Goal: Task Accomplishment & Management: Manage account settings

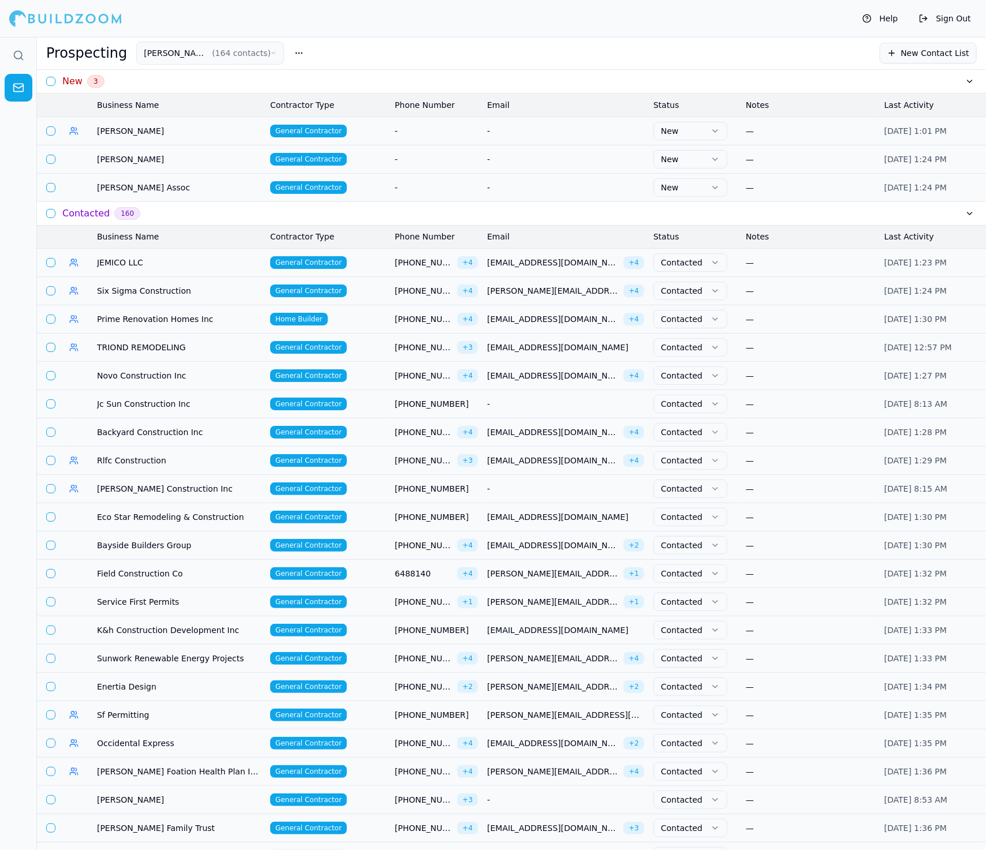
click at [227, 58] on button "[PERSON_NAME] CONSTRUCTION ( 164 contacts )" at bounding box center [210, 53] width 148 height 23
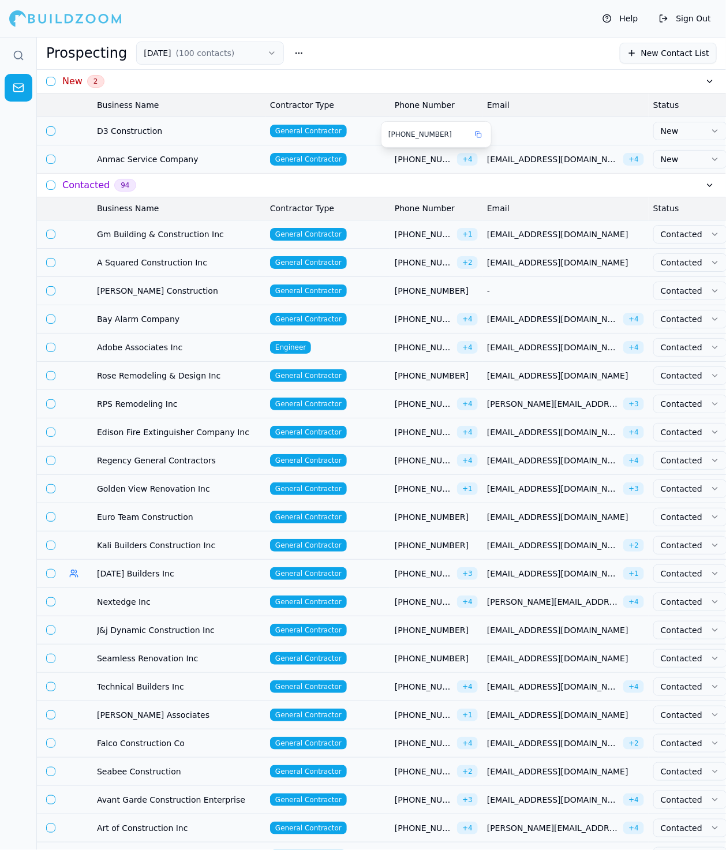
click at [435, 158] on span "[PHONE_NUMBER]" at bounding box center [424, 159] width 58 height 12
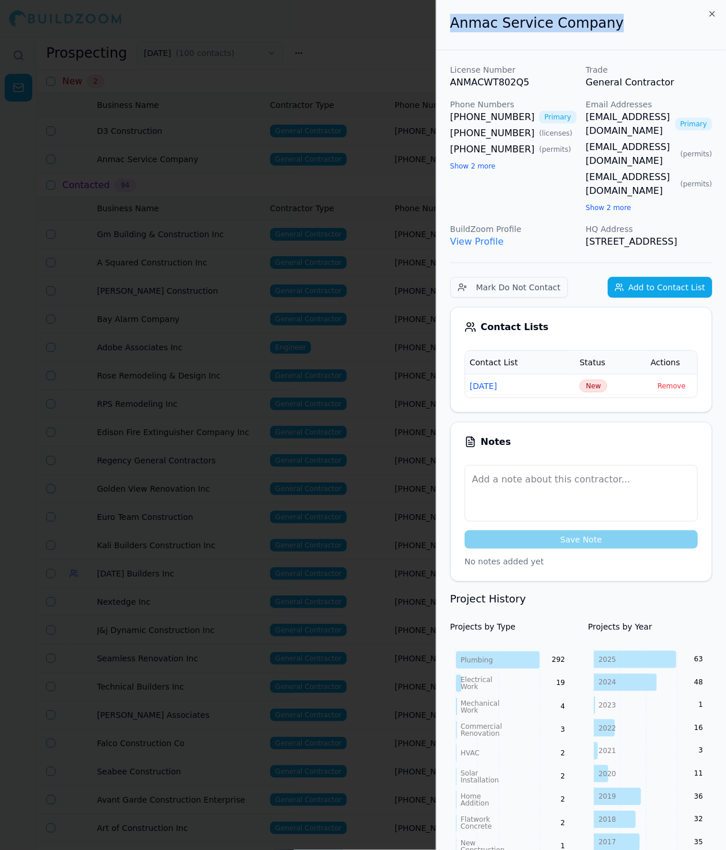
drag, startPoint x: 613, startPoint y: 26, endPoint x: 446, endPoint y: 27, distance: 166.8
click at [446, 27] on div "Anmac Service Company" at bounding box center [581, 25] width 290 height 50
copy h2 "Anmac Service Company"
click at [594, 380] on span "New" at bounding box center [593, 386] width 28 height 13
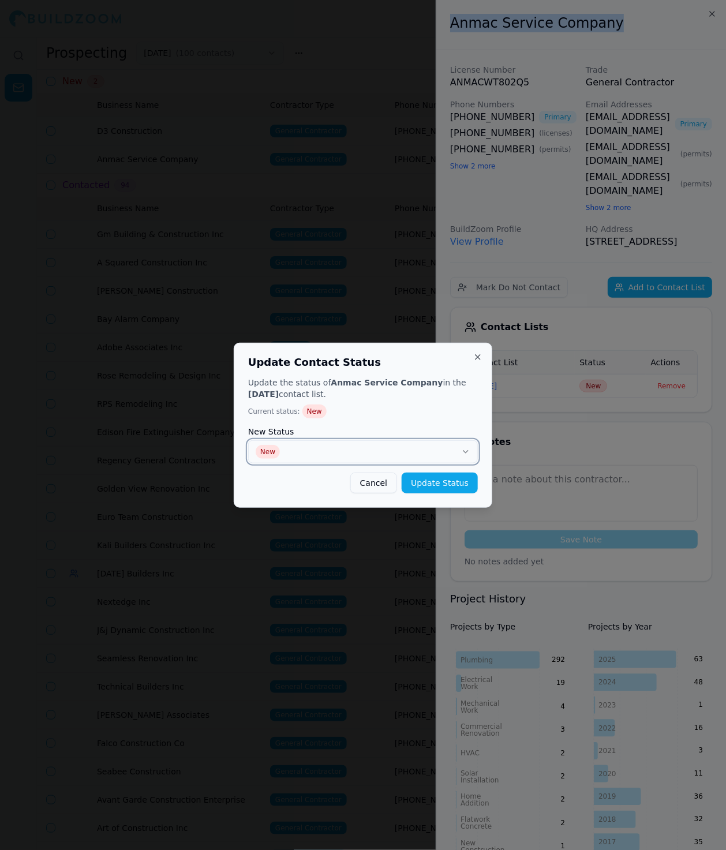
click at [324, 449] on button "New" at bounding box center [363, 451] width 230 height 23
click at [448, 482] on button "Update Status" at bounding box center [440, 483] width 76 height 21
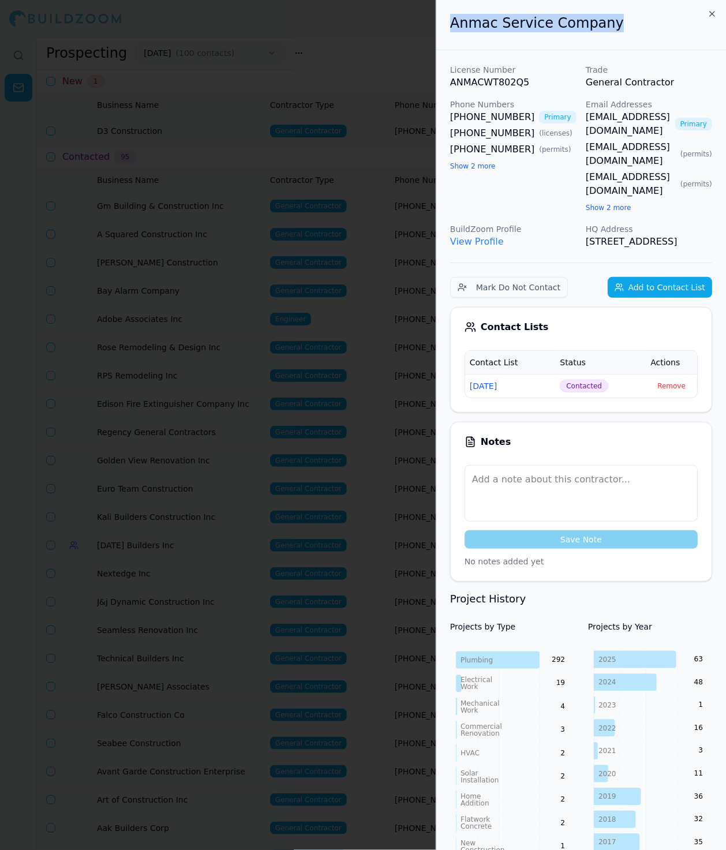
click at [353, 266] on div at bounding box center [363, 425] width 726 height 850
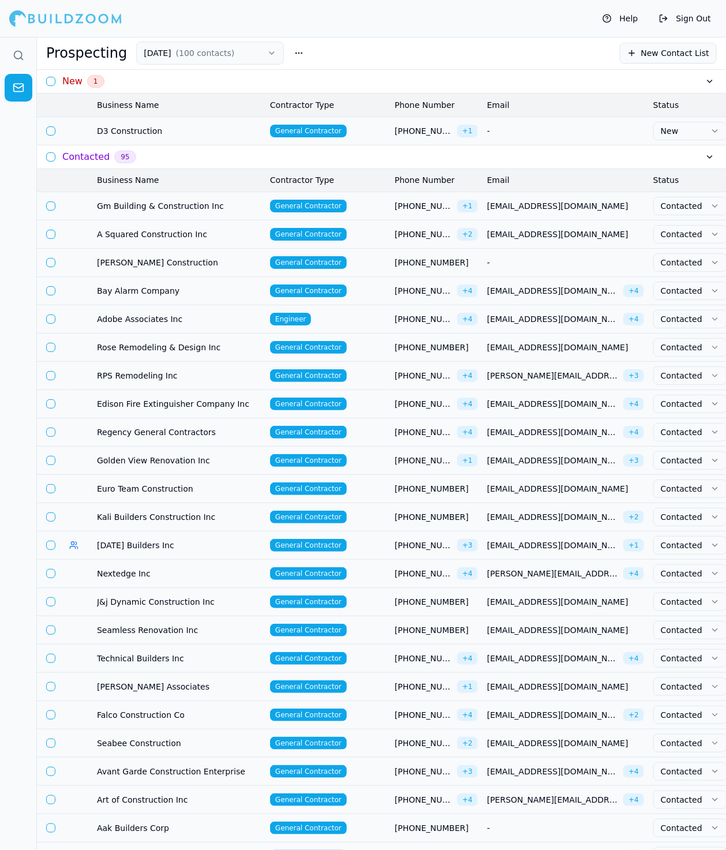
click at [412, 125] on span "[PHONE_NUMBER]" at bounding box center [424, 131] width 58 height 12
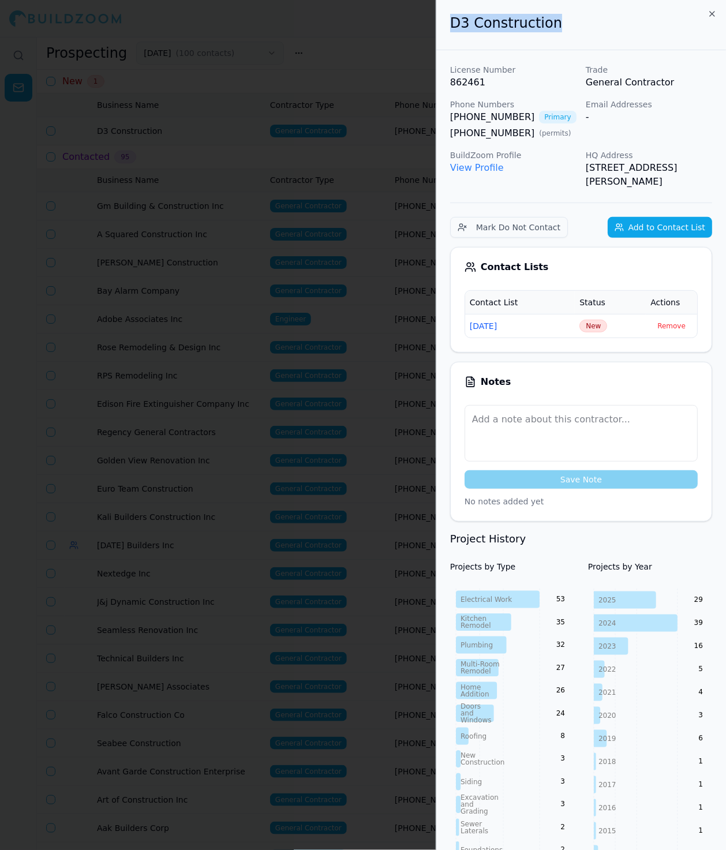
drag, startPoint x: 553, startPoint y: 22, endPoint x: 438, endPoint y: 22, distance: 114.8
click at [438, 22] on div "D3 Construction" at bounding box center [581, 25] width 290 height 50
copy h2 "D3 Construction"
click at [596, 329] on span "New" at bounding box center [593, 326] width 28 height 13
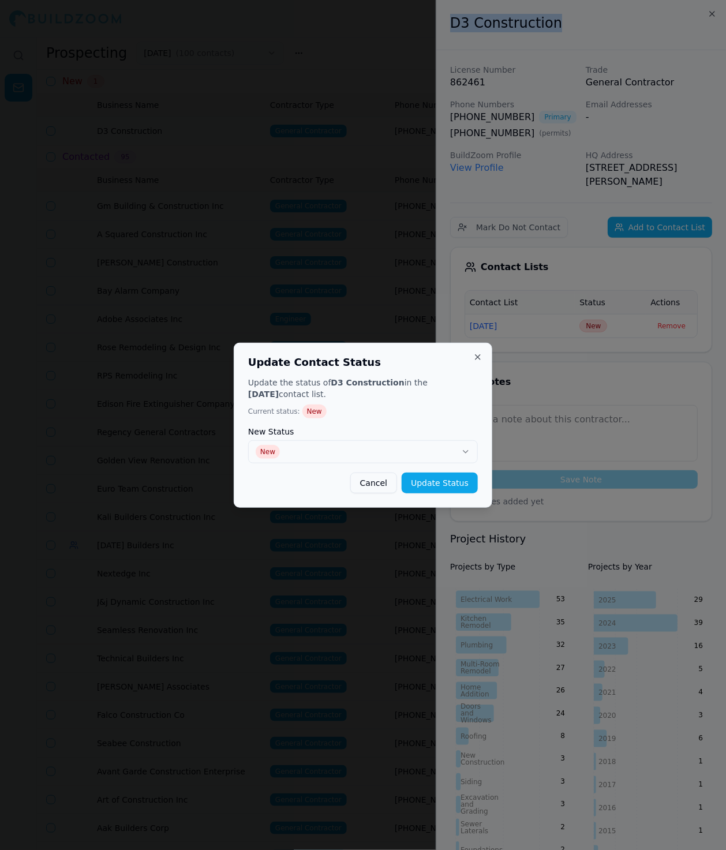
click at [596, 329] on div at bounding box center [363, 425] width 726 height 850
click at [338, 454] on button "New" at bounding box center [363, 451] width 230 height 23
click at [444, 486] on button "Update Status" at bounding box center [440, 483] width 76 height 21
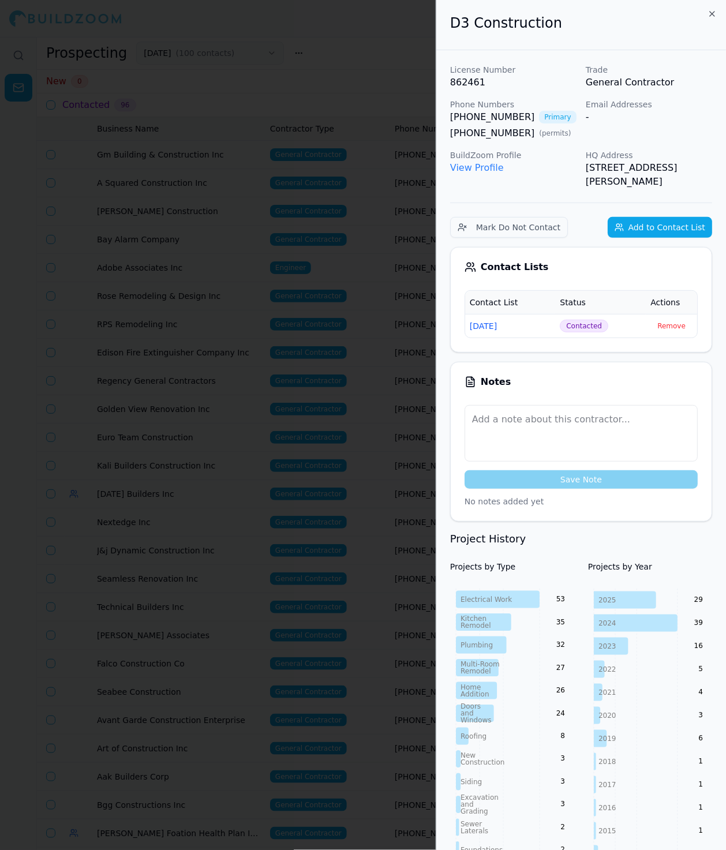
click at [321, 60] on div at bounding box center [363, 425] width 726 height 850
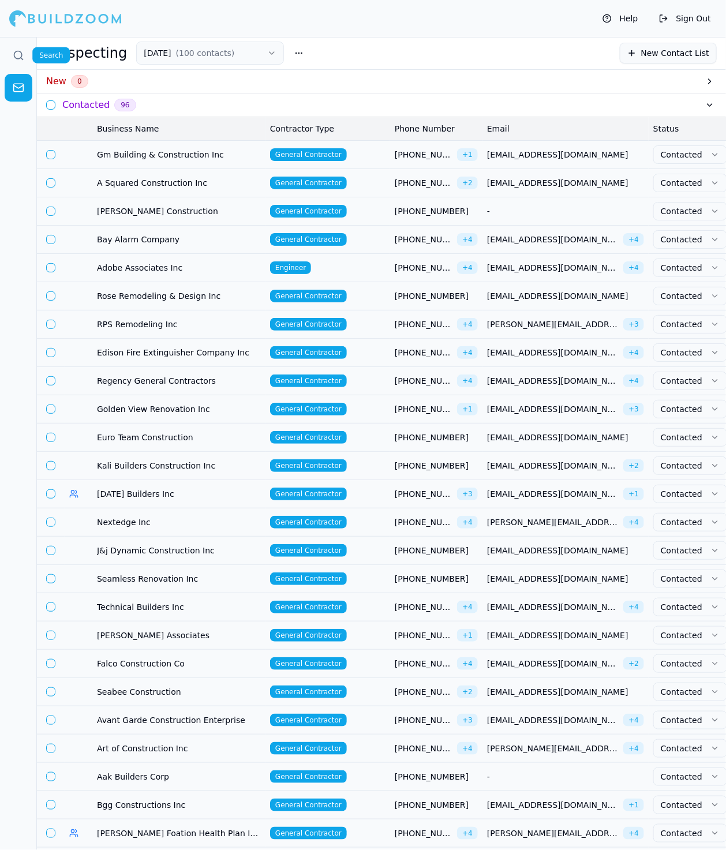
click at [18, 45] on link at bounding box center [19, 56] width 28 height 28
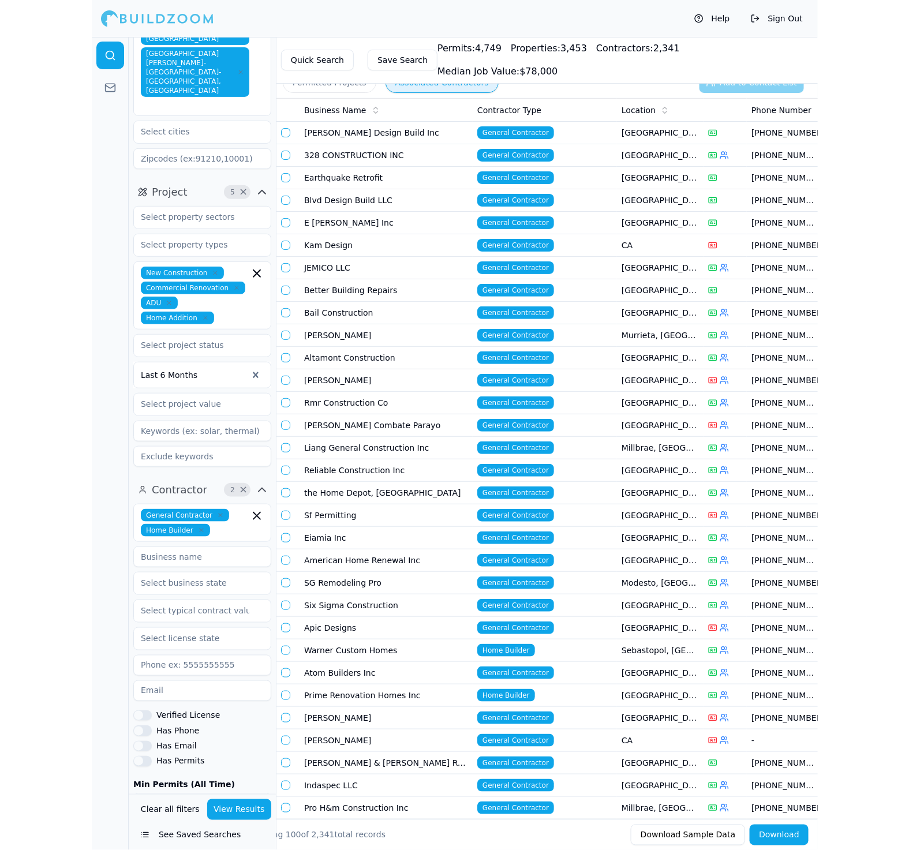
scroll to position [136, 0]
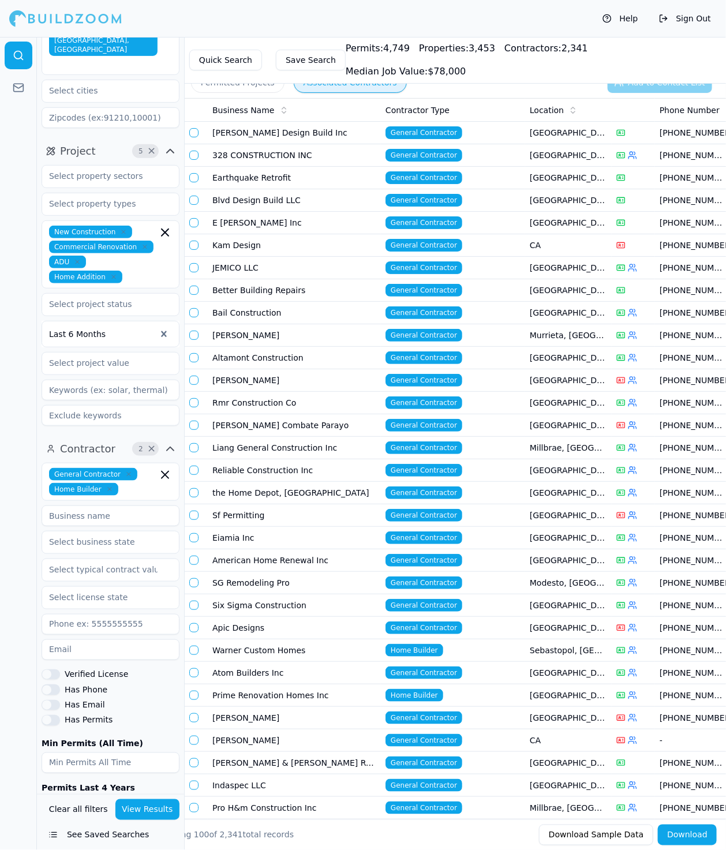
click at [52, 700] on button "Has Email" at bounding box center [51, 705] width 18 height 10
click at [49, 700] on button "Has Email" at bounding box center [51, 705] width 18 height 10
click at [49, 684] on button "Has Phone" at bounding box center [51, 689] width 18 height 10
click at [49, 700] on button "Has Email" at bounding box center [51, 705] width 18 height 10
click at [144, 812] on button "View Results" at bounding box center [147, 809] width 65 height 21
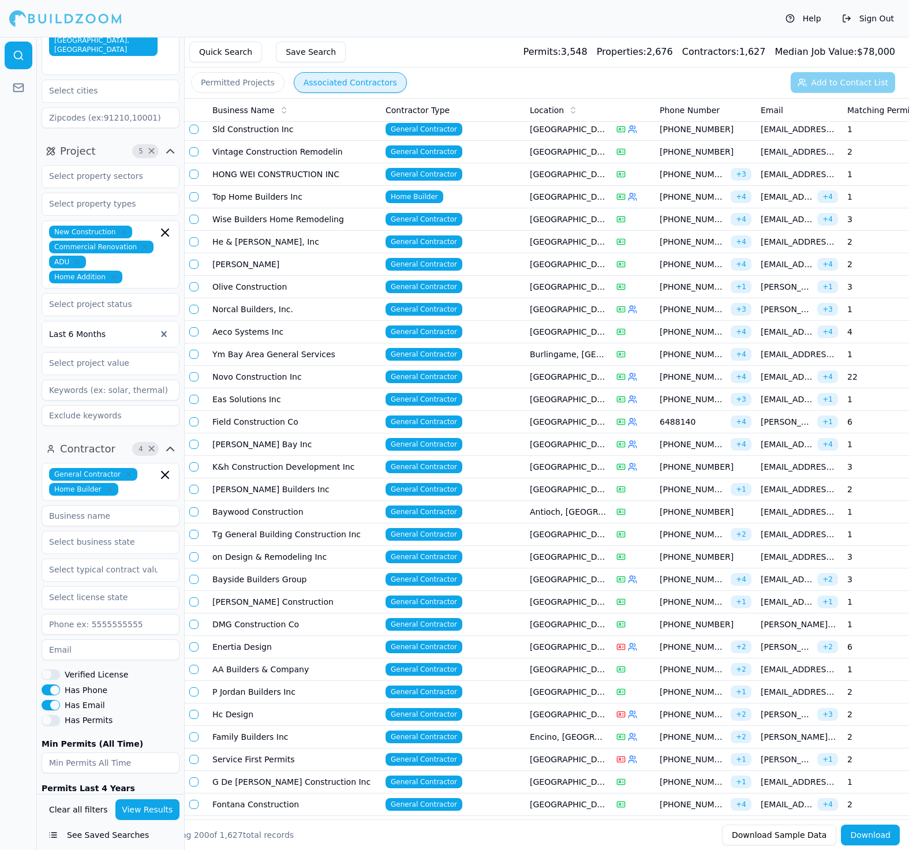
scroll to position [2212, 0]
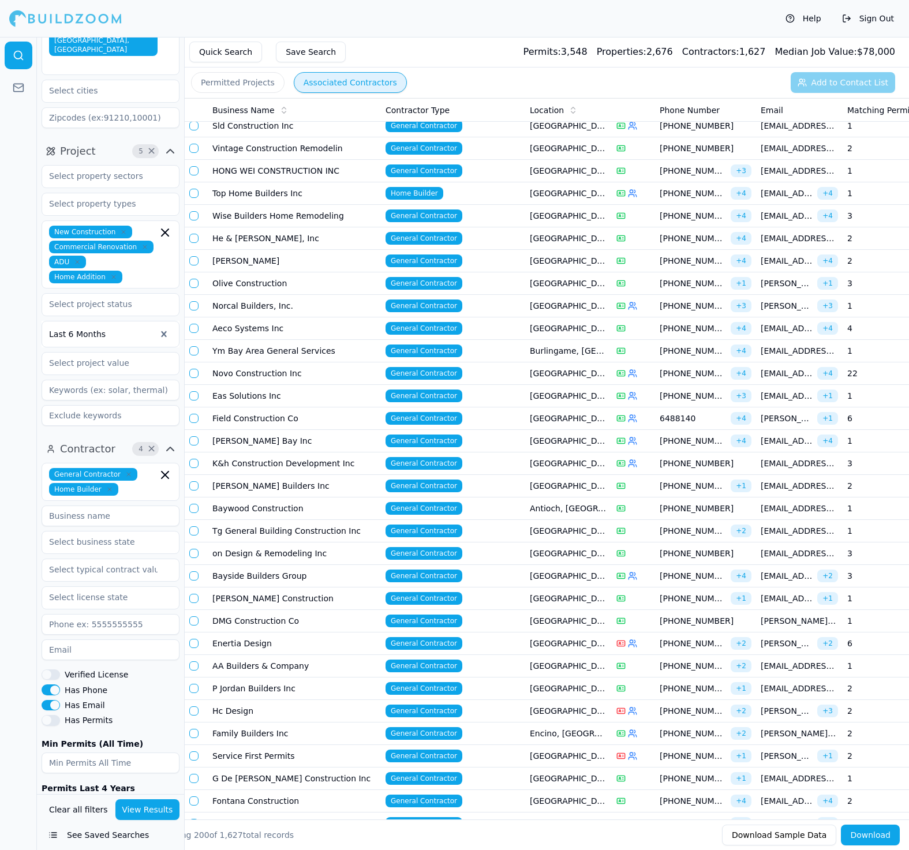
click at [226, 160] on td "HONG WEI CONSTRUCTION INC" at bounding box center [294, 171] width 173 height 23
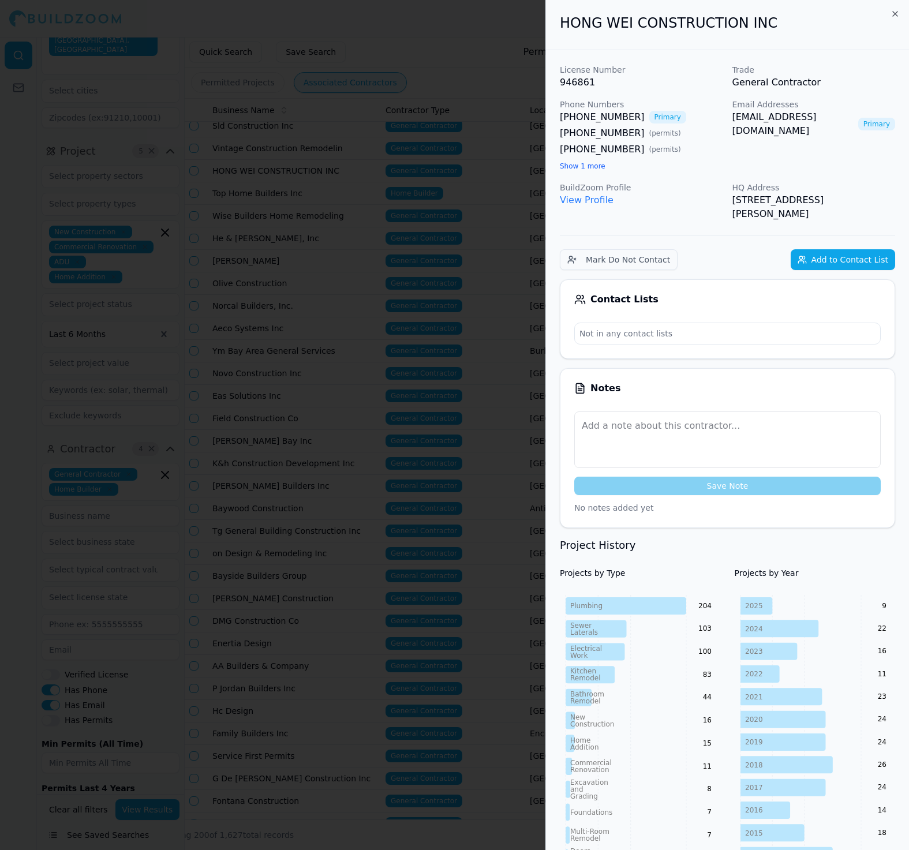
click at [226, 140] on div at bounding box center [454, 425] width 909 height 850
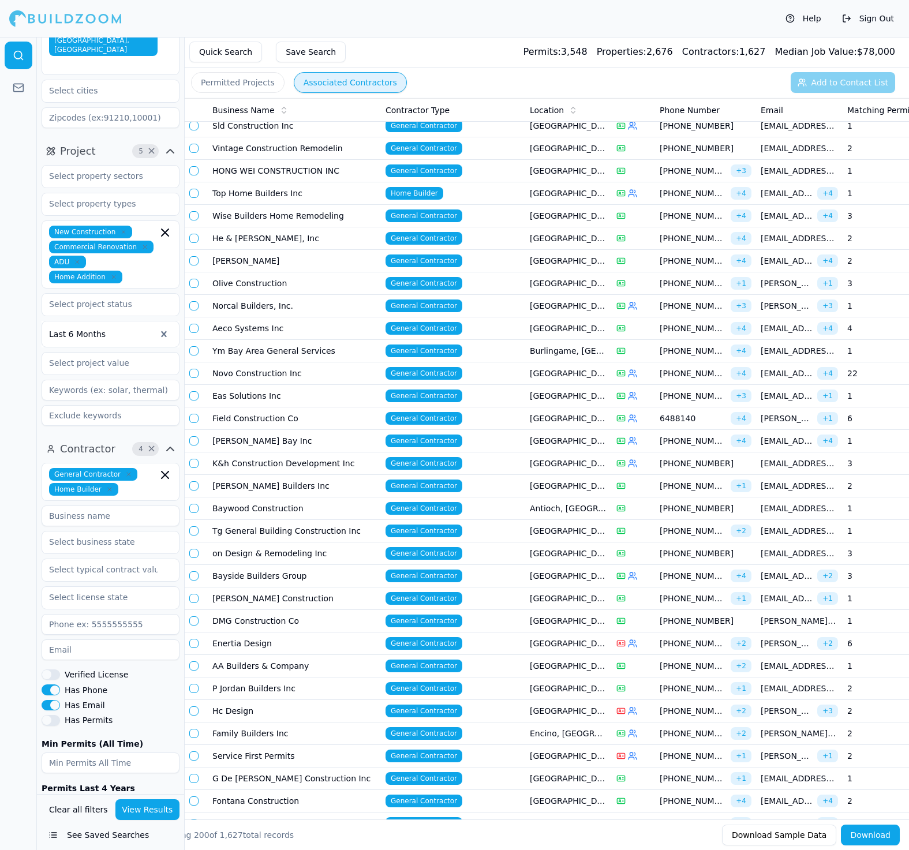
click at [194, 166] on button "button" at bounding box center [193, 170] width 9 height 9
click at [193, 189] on button "button" at bounding box center [193, 193] width 9 height 9
click at [193, 205] on td at bounding box center [196, 216] width 23 height 23
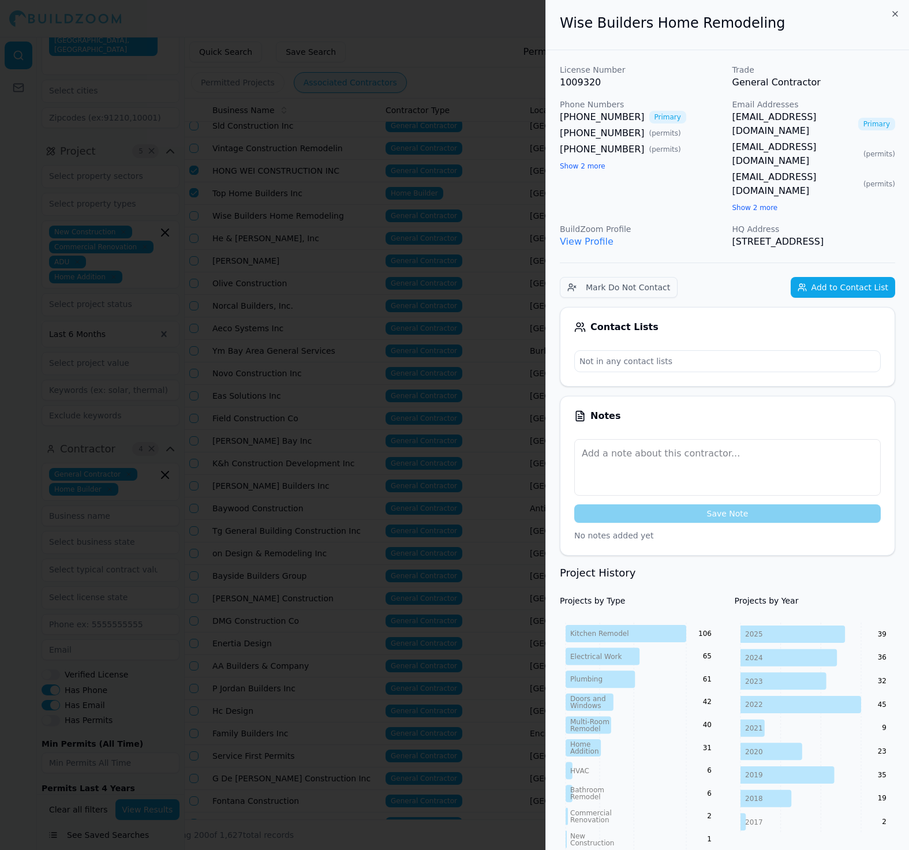
click at [198, 196] on div at bounding box center [454, 425] width 909 height 850
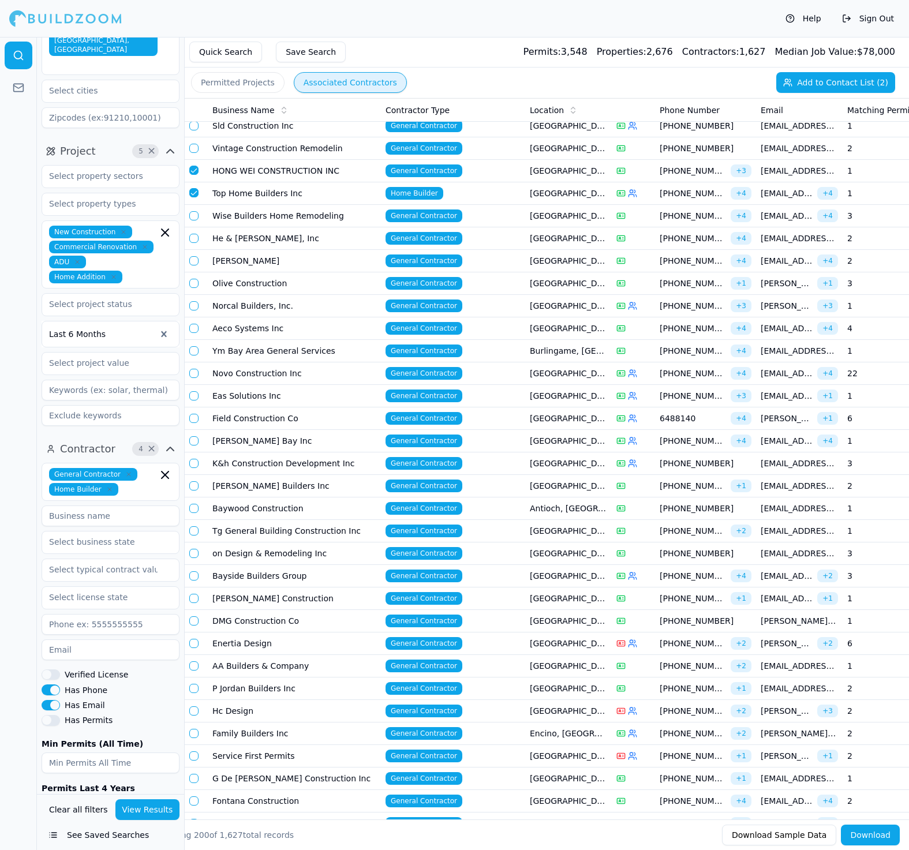
click at [195, 211] on button "button" at bounding box center [193, 215] width 9 height 9
click at [194, 234] on button "button" at bounding box center [193, 238] width 9 height 9
click at [194, 256] on button "button" at bounding box center [193, 260] width 9 height 9
click at [195, 279] on button "button" at bounding box center [193, 283] width 9 height 9
click at [195, 301] on button "button" at bounding box center [193, 305] width 9 height 9
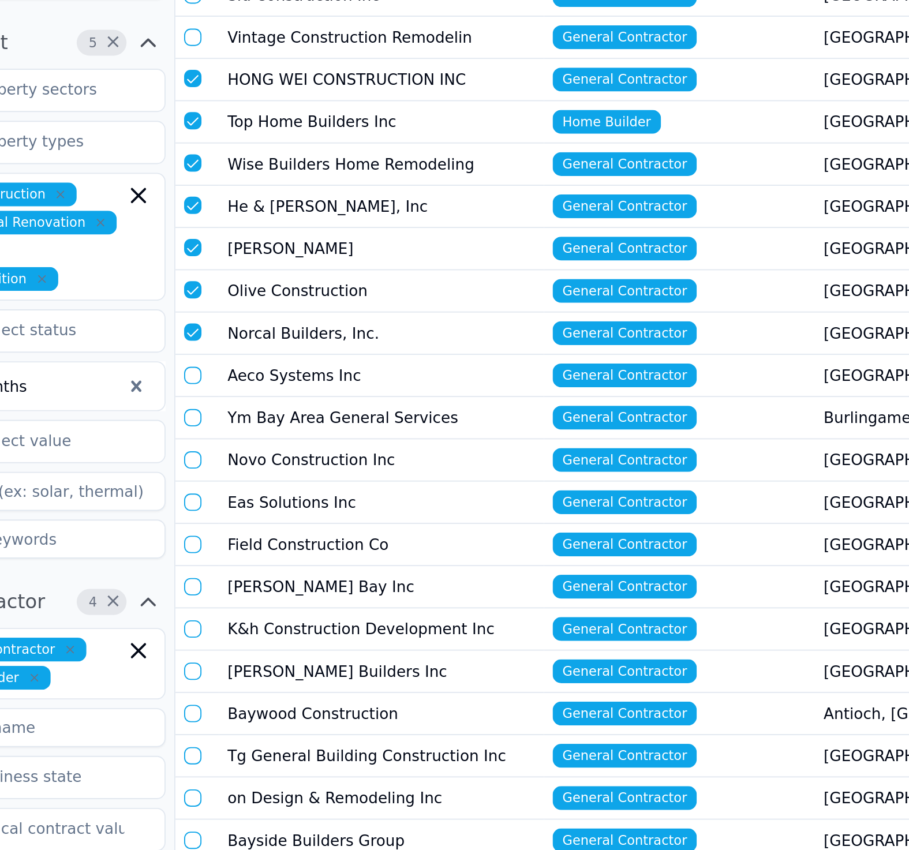
click at [196, 324] on button "button" at bounding box center [193, 328] width 9 height 9
click at [195, 346] on button "button" at bounding box center [193, 350] width 9 height 9
click at [194, 369] on button "button" at bounding box center [193, 373] width 9 height 9
click at [193, 391] on button "button" at bounding box center [193, 395] width 9 height 9
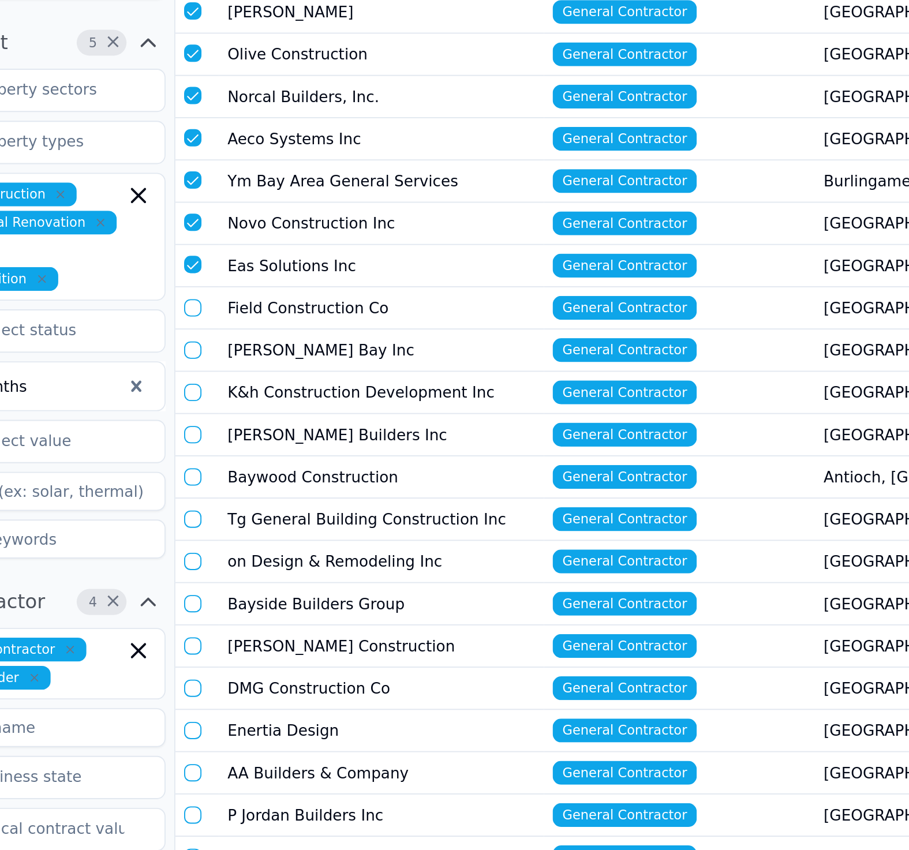
scroll to position [2347, 0]
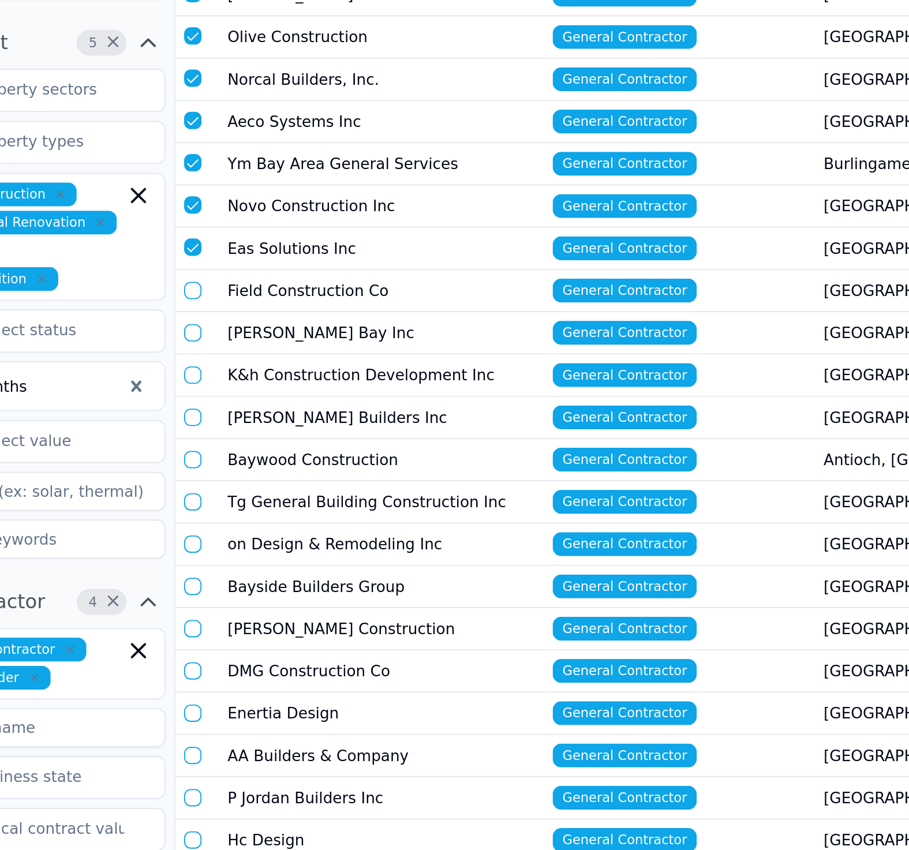
click at [193, 279] on button "button" at bounding box center [193, 283] width 9 height 9
click at [193, 301] on button "button" at bounding box center [193, 305] width 9 height 9
click at [193, 324] on button "button" at bounding box center [193, 328] width 9 height 9
click at [192, 346] on button "button" at bounding box center [193, 350] width 9 height 9
click at [193, 369] on button "button" at bounding box center [193, 373] width 9 height 9
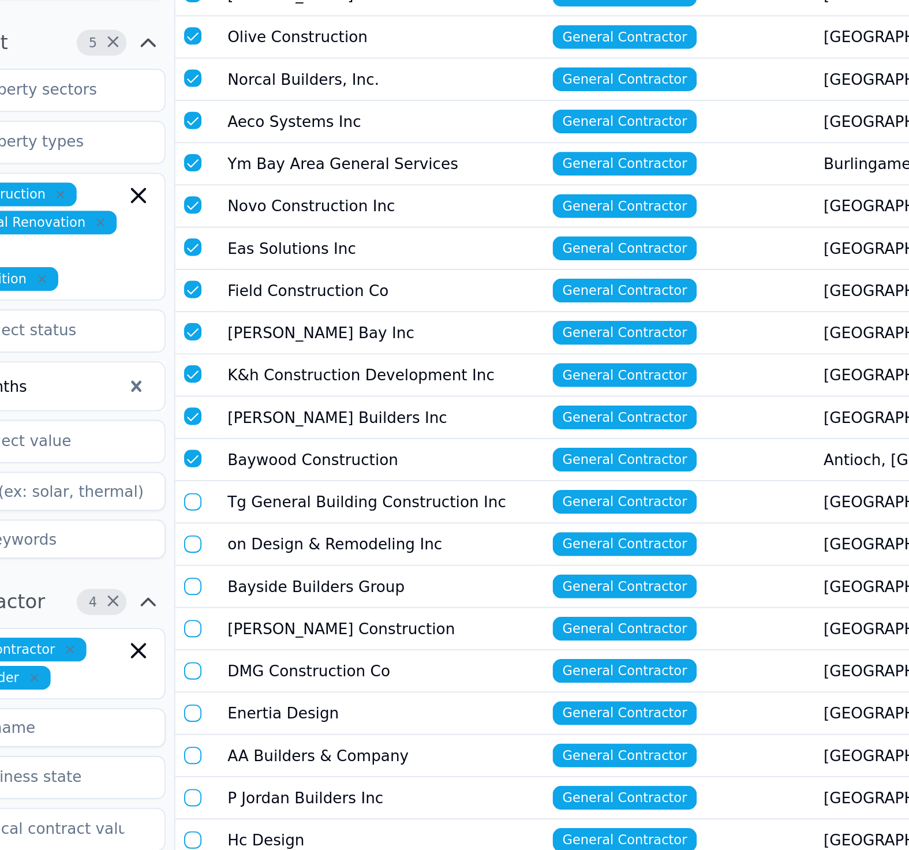
click at [194, 391] on button "button" at bounding box center [193, 395] width 9 height 9
click at [194, 414] on button "button" at bounding box center [193, 418] width 9 height 9
click at [194, 436] on button "button" at bounding box center [193, 440] width 9 height 9
click at [194, 459] on button "button" at bounding box center [193, 463] width 9 height 9
click at [195, 481] on button "button" at bounding box center [193, 485] width 9 height 9
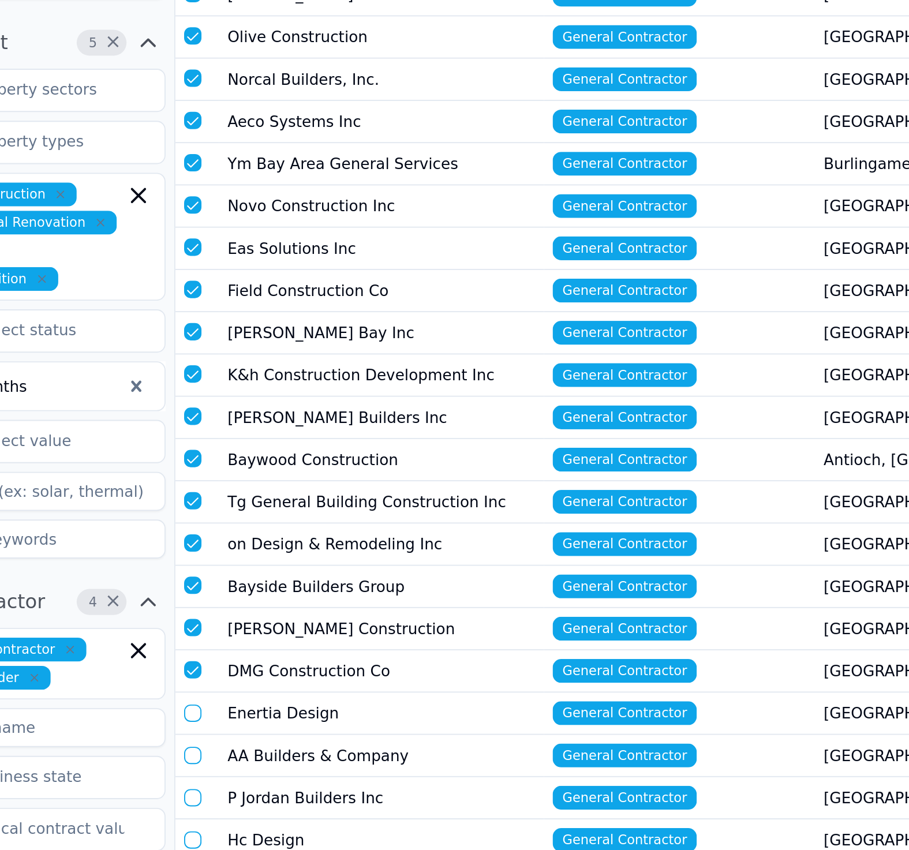
click at [194, 504] on button "button" at bounding box center [193, 508] width 9 height 9
click at [194, 526] on button "button" at bounding box center [193, 530] width 9 height 9
click at [194, 549] on button "button" at bounding box center [193, 553] width 9 height 9
click at [195, 571] on button "button" at bounding box center [193, 575] width 9 height 9
click at [194, 594] on button "button" at bounding box center [193, 598] width 9 height 9
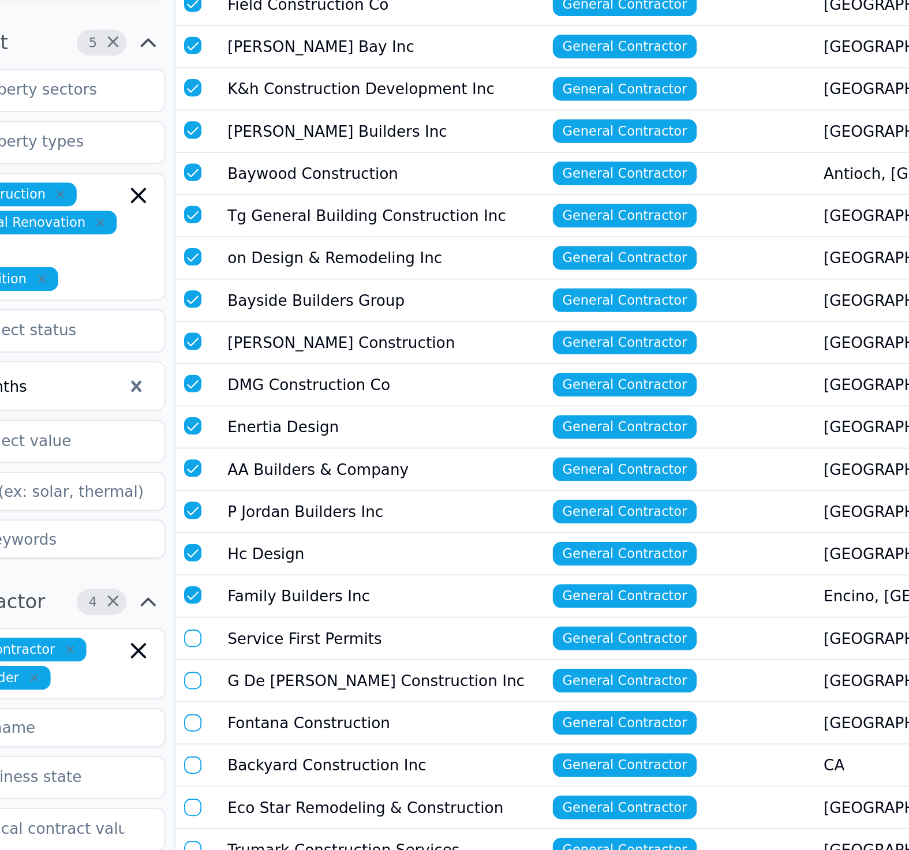
scroll to position [2522, 0]
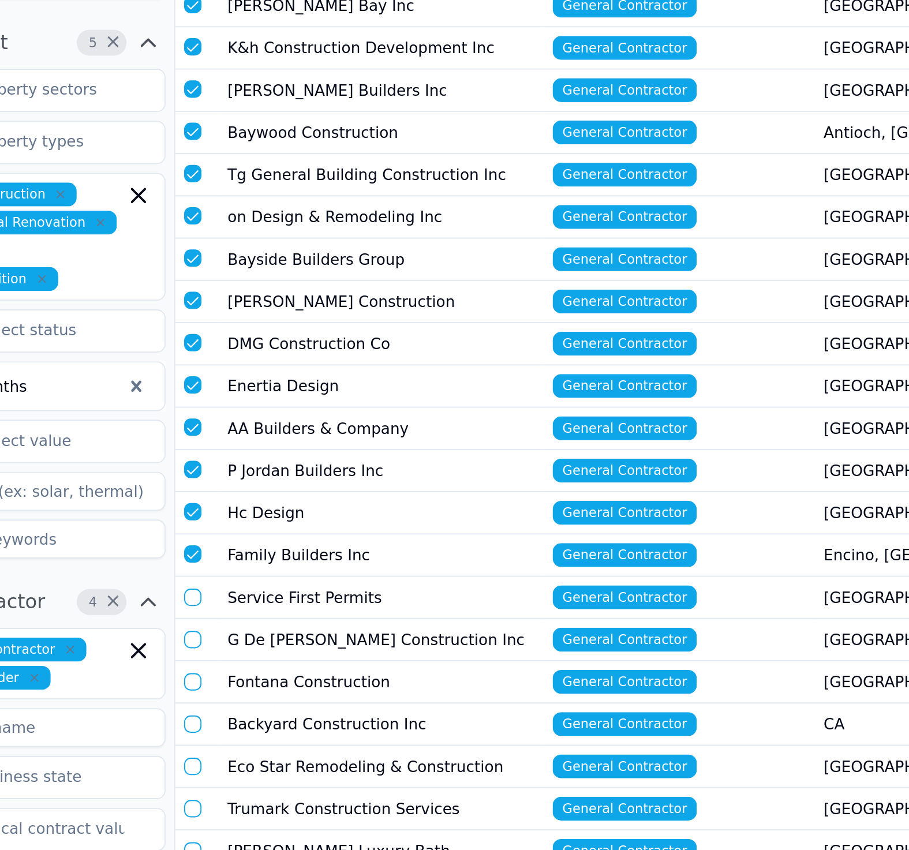
click at [194, 442] on button "button" at bounding box center [193, 446] width 9 height 9
click at [194, 464] on button "button" at bounding box center [193, 468] width 9 height 9
click at [194, 487] on button "button" at bounding box center [193, 491] width 9 height 9
click at [194, 510] on button "button" at bounding box center [193, 514] width 9 height 9
click at [195, 532] on button "button" at bounding box center [193, 536] width 9 height 9
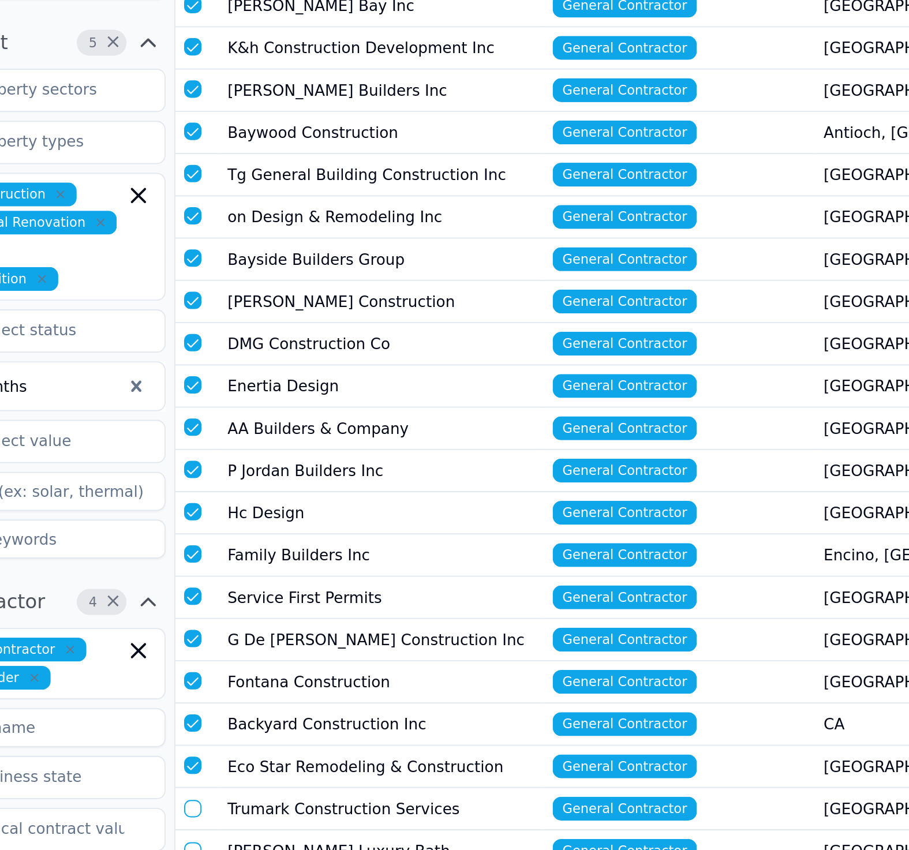
click at [194, 555] on button "button" at bounding box center [193, 559] width 9 height 9
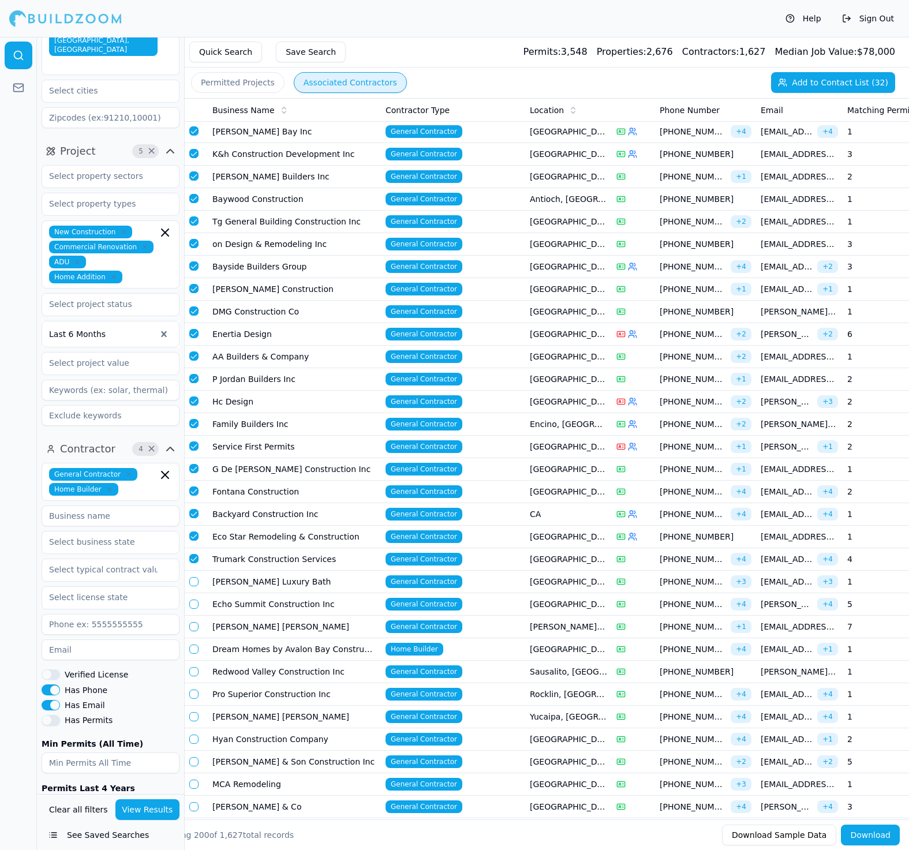
click at [193, 577] on button "button" at bounding box center [193, 581] width 9 height 9
click at [193, 600] on button "button" at bounding box center [193, 604] width 9 height 9
click at [193, 622] on button "button" at bounding box center [193, 626] width 9 height 9
click at [195, 645] on button "button" at bounding box center [193, 649] width 9 height 9
click at [195, 667] on button "button" at bounding box center [193, 671] width 9 height 9
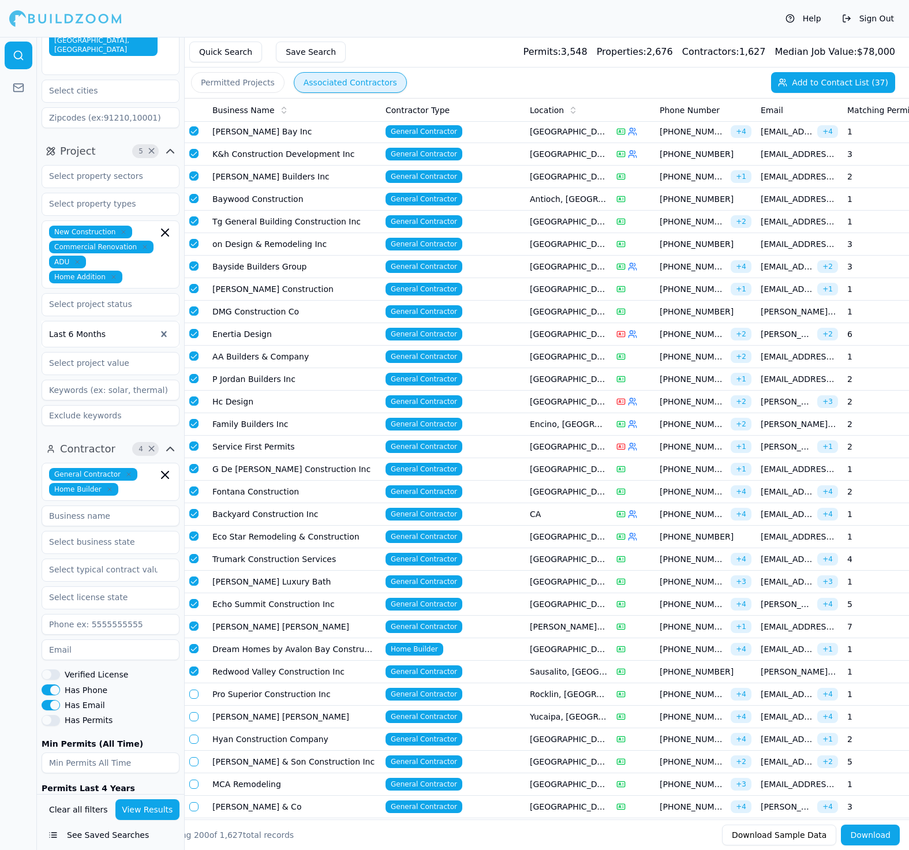
click at [196, 690] on button "button" at bounding box center [193, 694] width 9 height 9
click at [196, 712] on button "button" at bounding box center [193, 716] width 9 height 9
click at [196, 735] on button "button" at bounding box center [193, 739] width 9 height 9
click at [194, 757] on button "button" at bounding box center [193, 761] width 9 height 9
click at [194, 780] on button "button" at bounding box center [193, 784] width 9 height 9
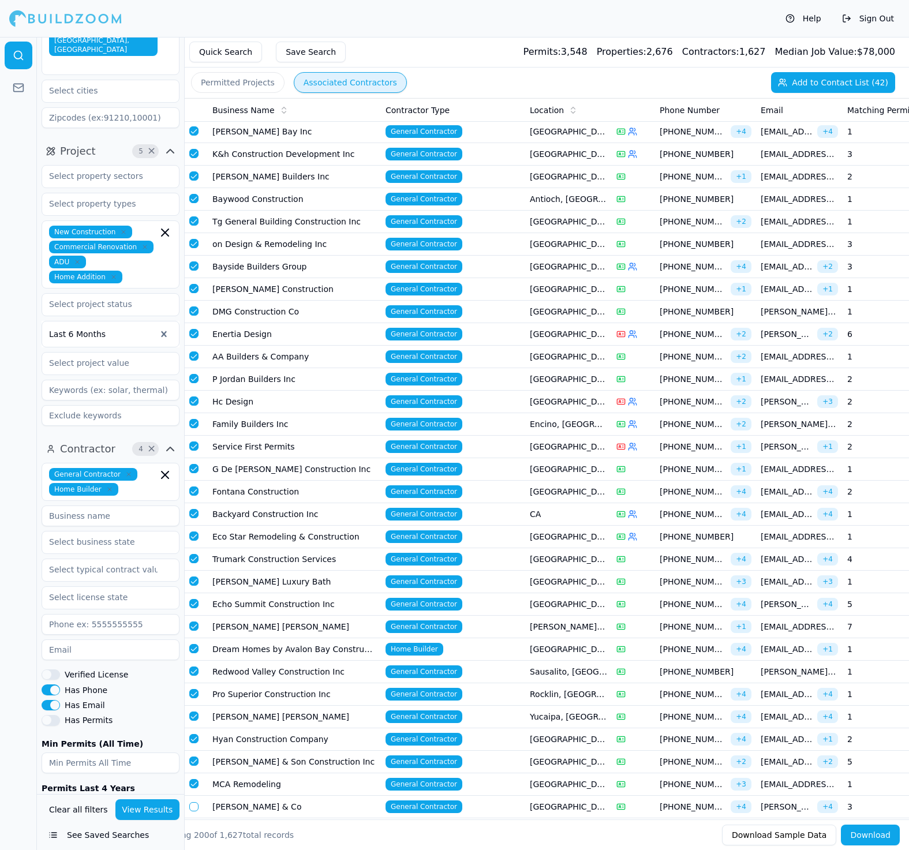
click at [194, 802] on button "button" at bounding box center [193, 806] width 9 height 9
click at [193, 825] on button "button" at bounding box center [193, 829] width 9 height 9
click at [193, 847] on button "button" at bounding box center [193, 851] width 9 height 9
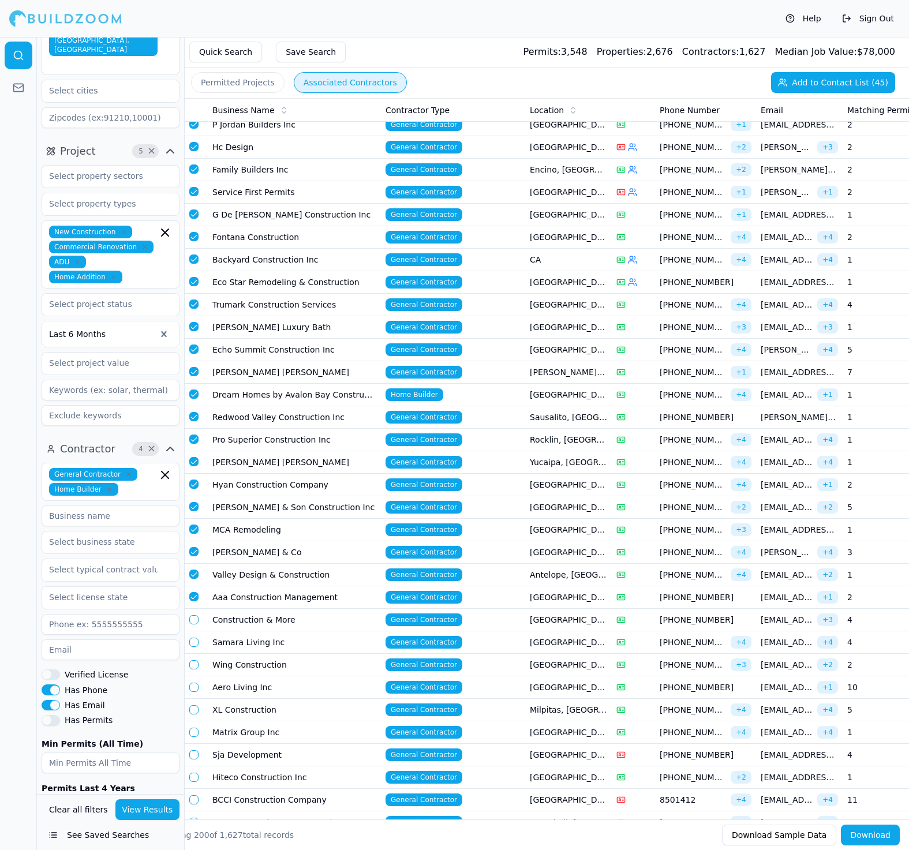
scroll to position [2789, 0]
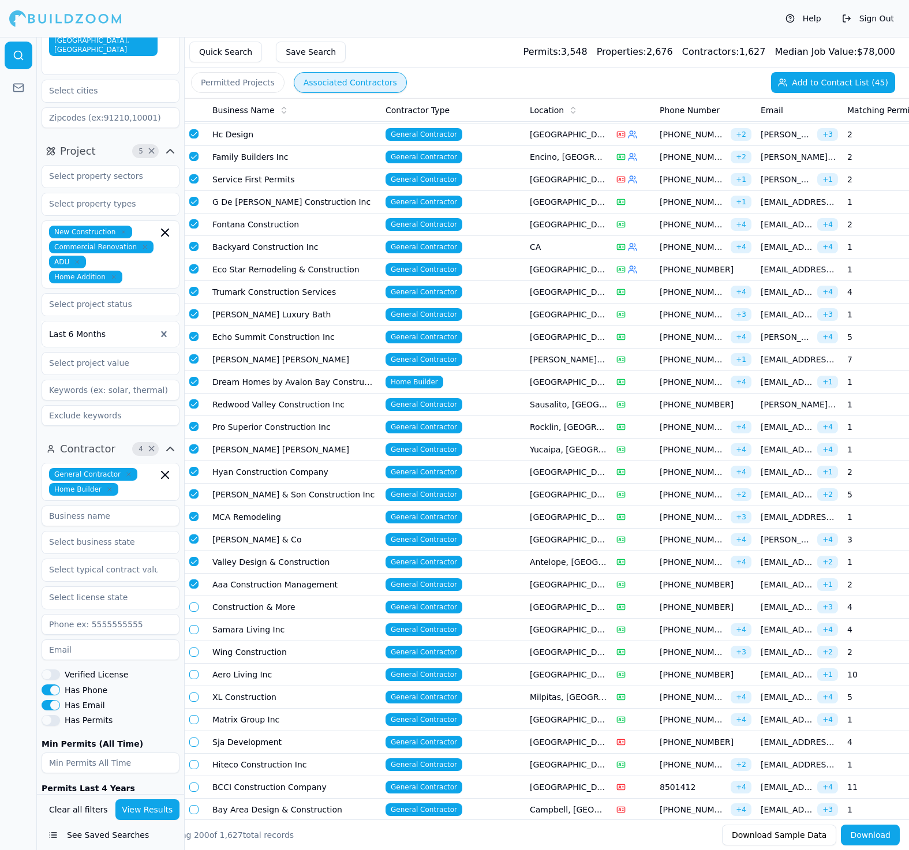
click at [196, 602] on button "button" at bounding box center [193, 606] width 9 height 9
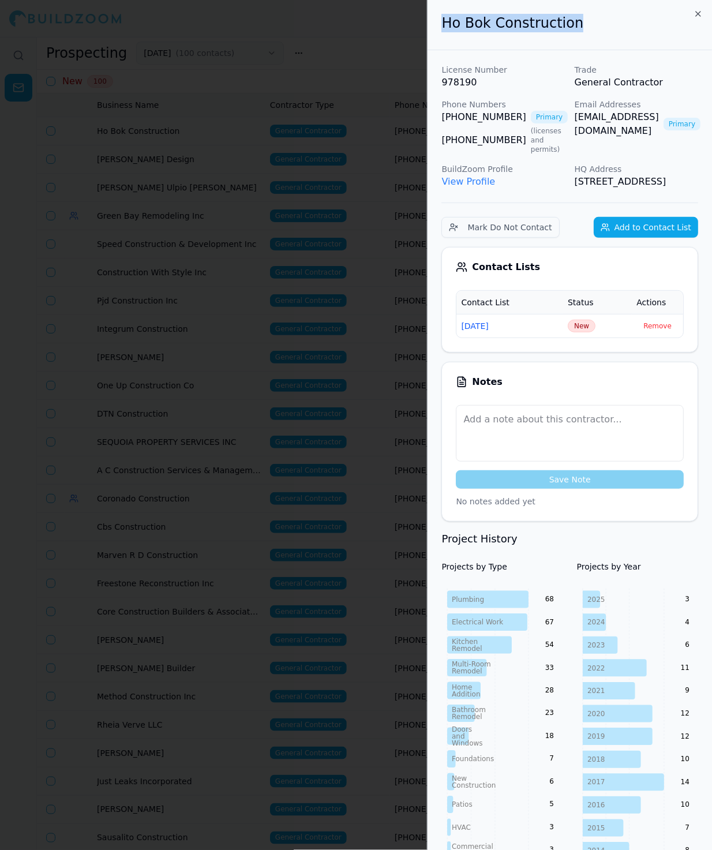
click at [582, 332] on span "New" at bounding box center [582, 326] width 28 height 13
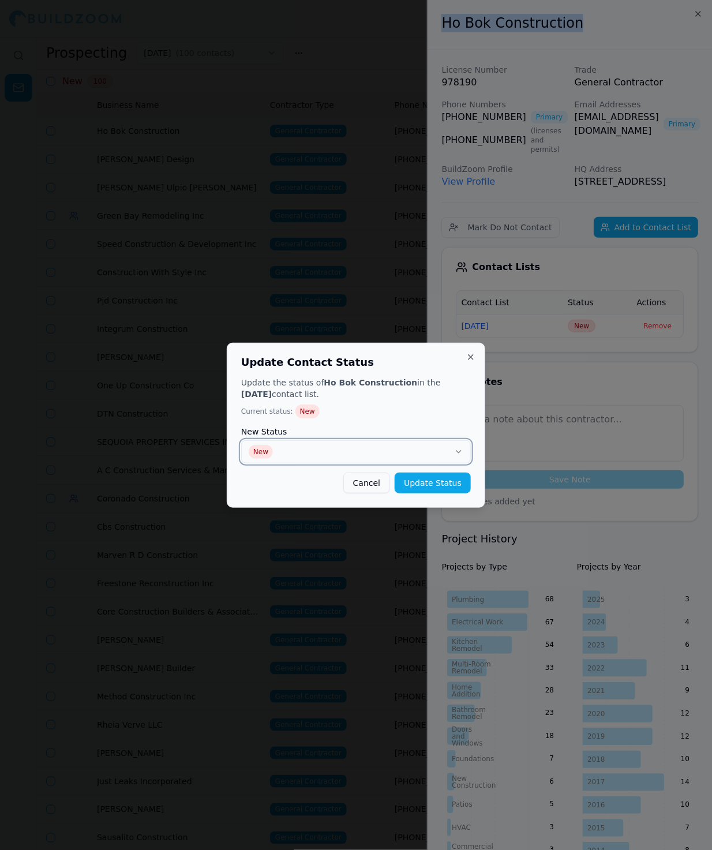
click at [340, 450] on button "New" at bounding box center [356, 451] width 230 height 23
click at [423, 486] on button "Update Status" at bounding box center [433, 483] width 76 height 21
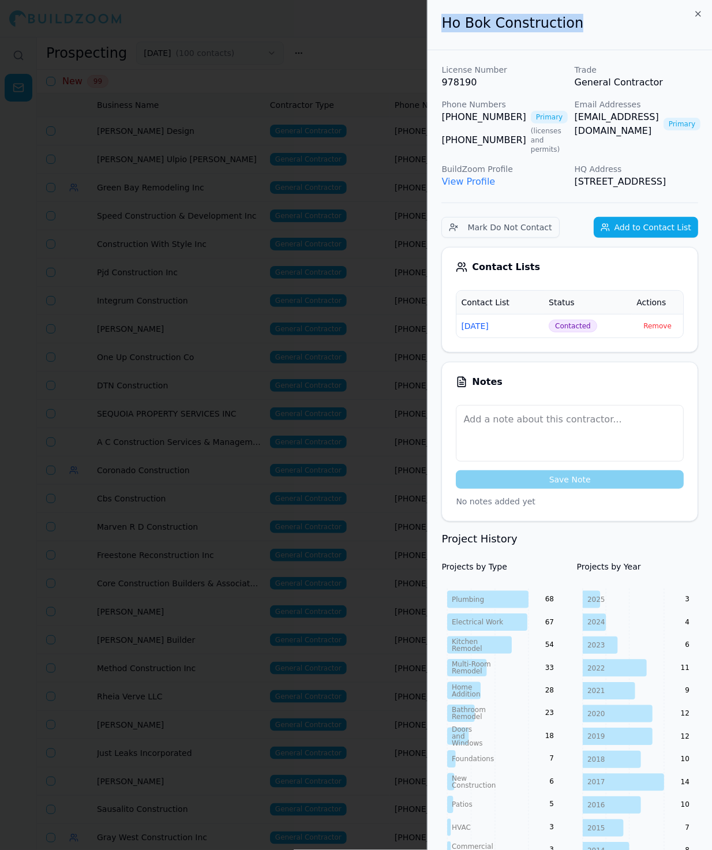
click at [373, 128] on div at bounding box center [356, 425] width 712 height 850
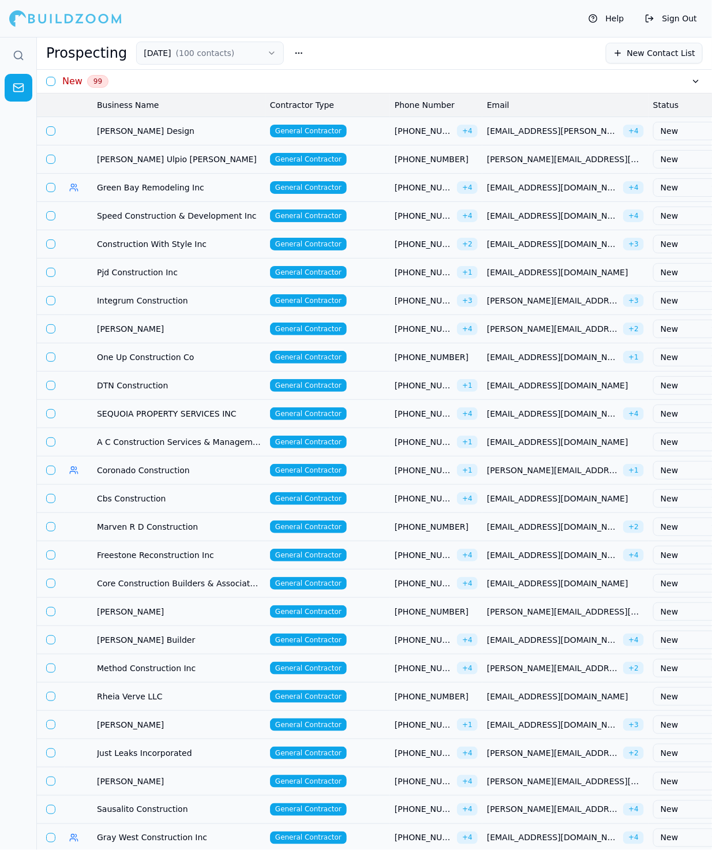
click at [381, 129] on td "General Contractor" at bounding box center [327, 131] width 125 height 28
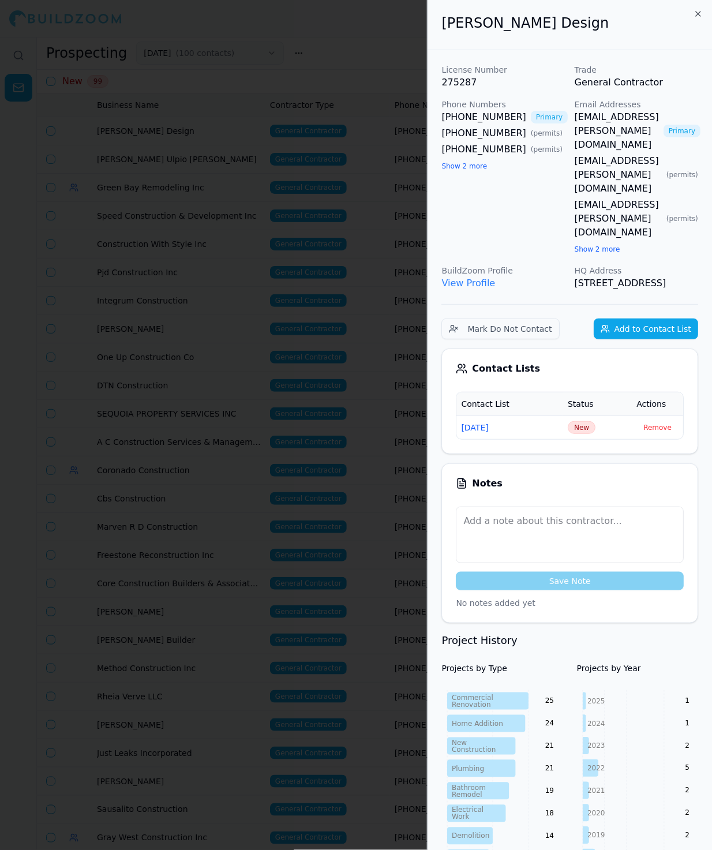
click at [590, 421] on span "New" at bounding box center [582, 427] width 28 height 13
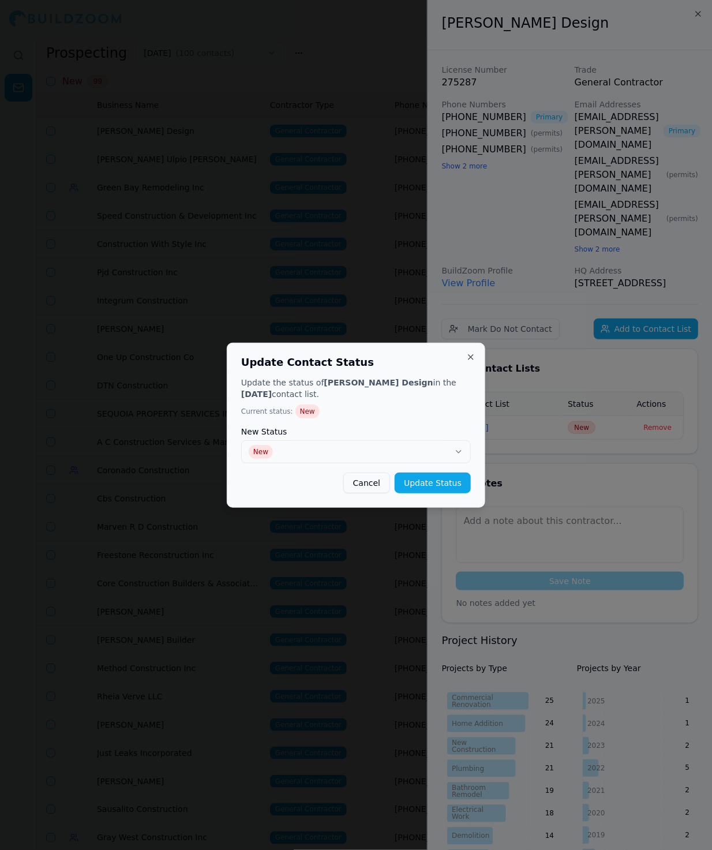
click at [590, 400] on div at bounding box center [356, 425] width 712 height 850
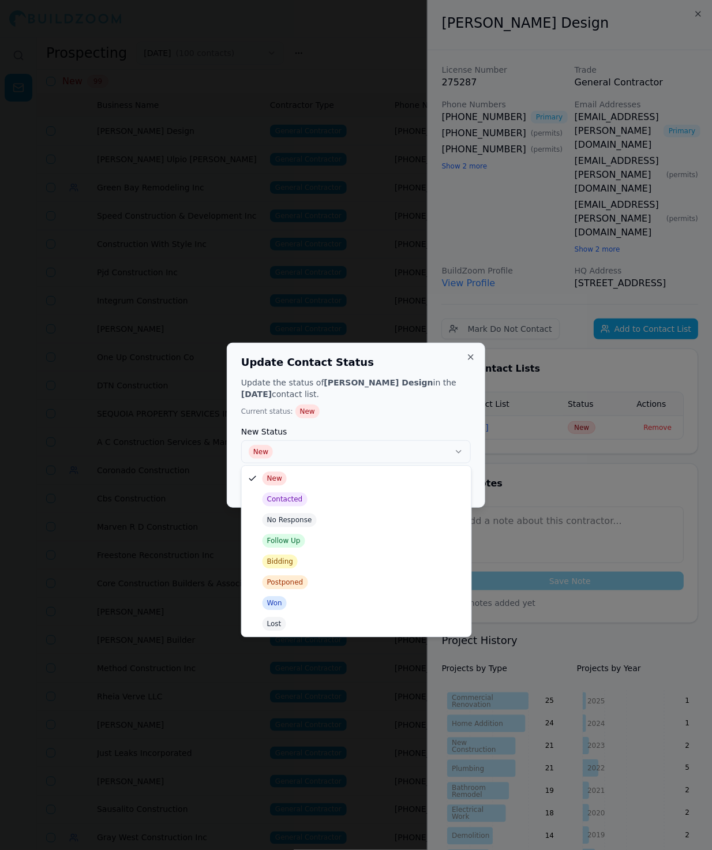
click at [409, 454] on button "New" at bounding box center [356, 451] width 230 height 23
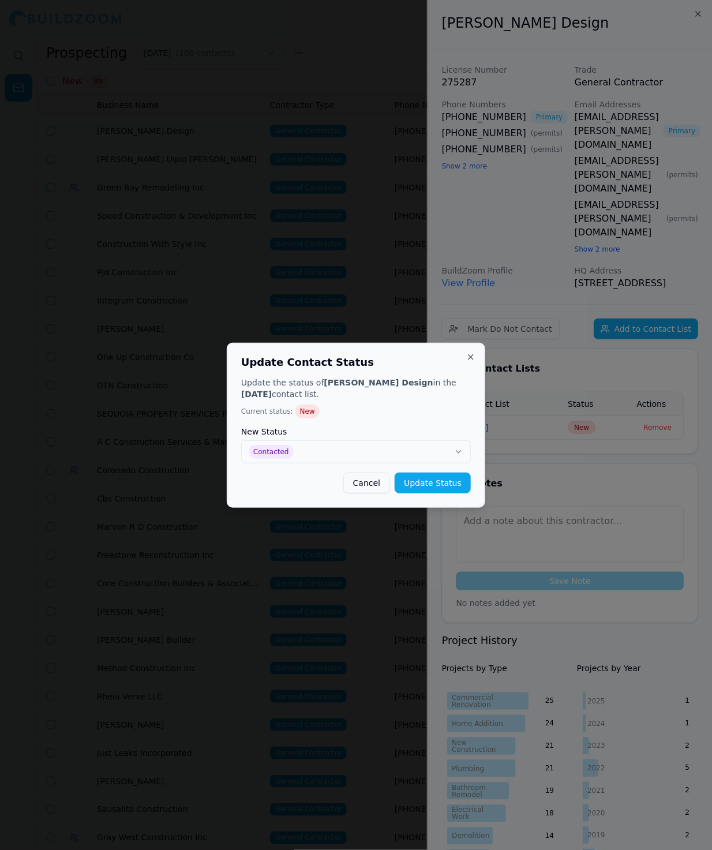
click at [439, 486] on button "Update Status" at bounding box center [433, 483] width 76 height 21
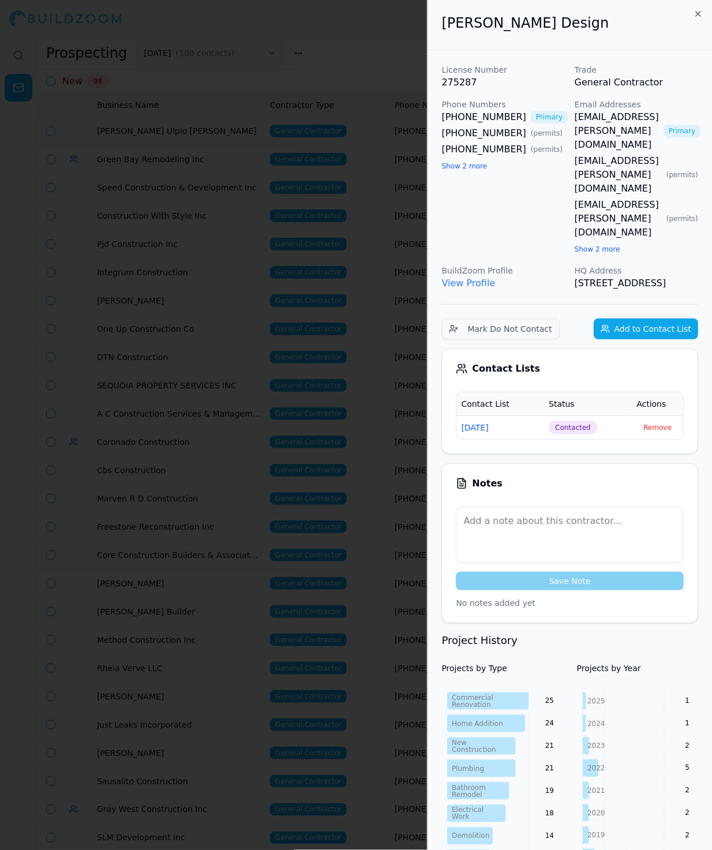
click at [288, 320] on div at bounding box center [356, 425] width 712 height 850
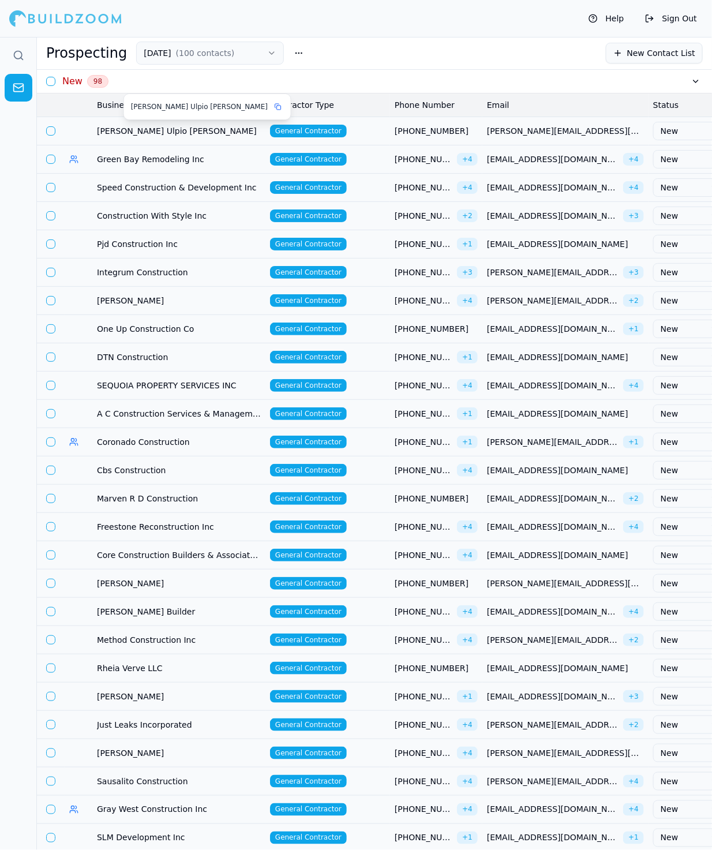
click at [173, 133] on span "James Ulpio Jimenez" at bounding box center [179, 131] width 164 height 12
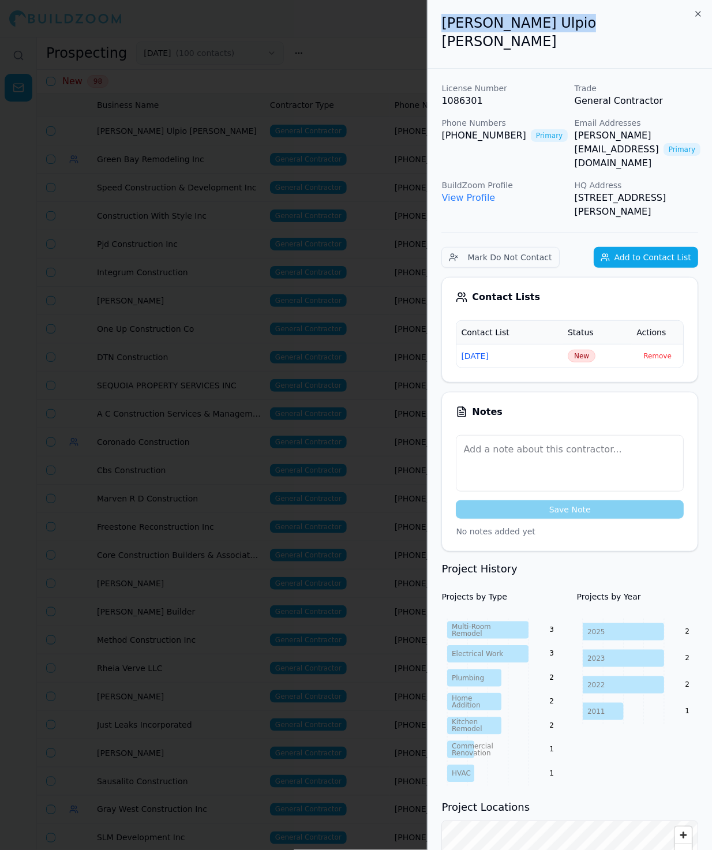
drag, startPoint x: 444, startPoint y: 26, endPoint x: 642, endPoint y: 26, distance: 197.9
click at [642, 26] on h2 "James Ulpio Jimenez" at bounding box center [569, 32] width 257 height 37
copy h2 "James Ulpio Jimenez"
click at [584, 350] on span "New" at bounding box center [582, 356] width 28 height 13
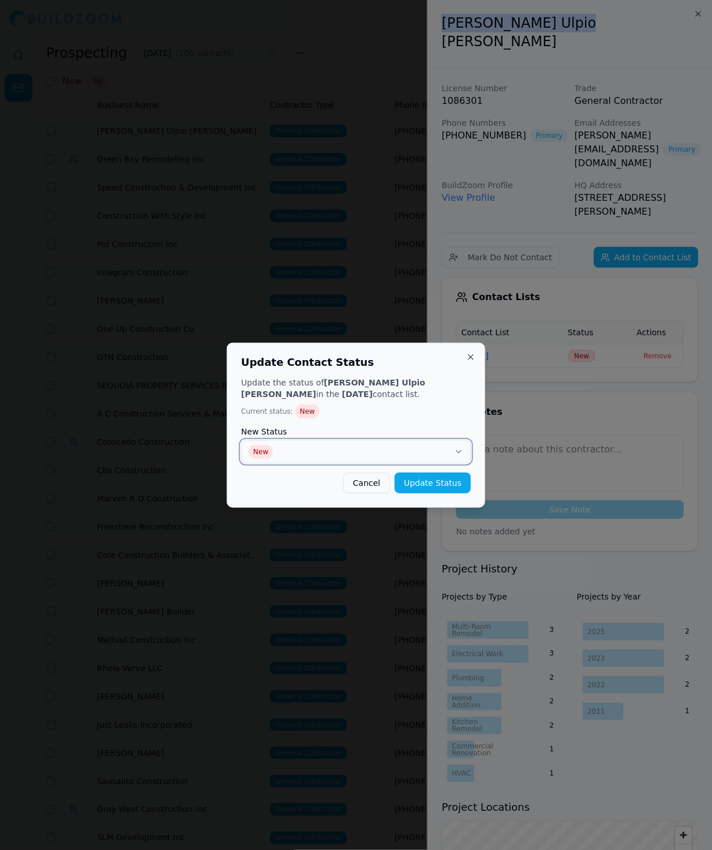
click at [325, 449] on button "New" at bounding box center [356, 451] width 230 height 23
click at [446, 474] on button "Update Status" at bounding box center [433, 483] width 76 height 21
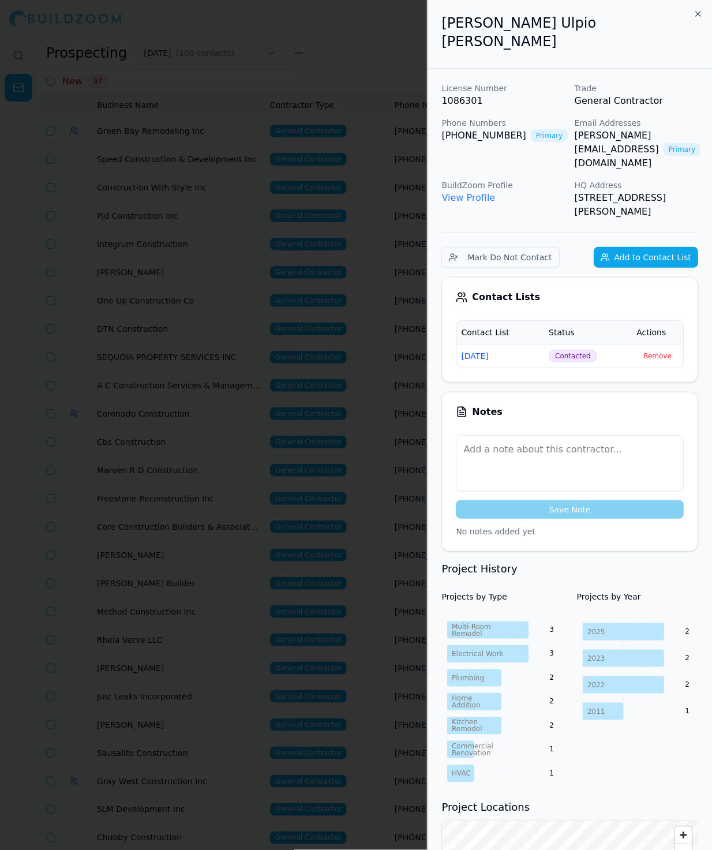
click at [267, 145] on div at bounding box center [356, 425] width 712 height 850
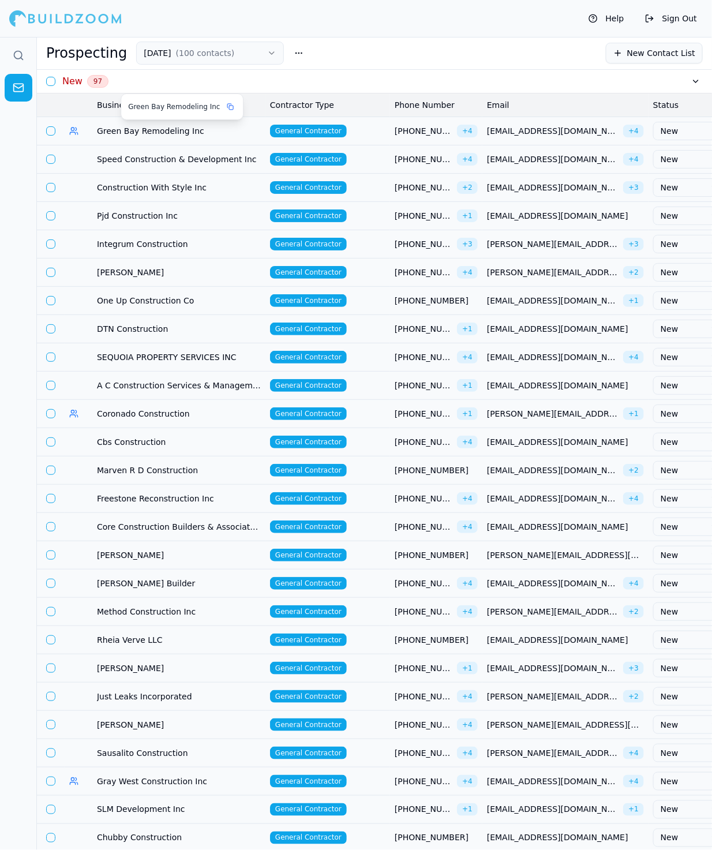
click at [229, 129] on span "Green Bay Remodeling Inc" at bounding box center [179, 131] width 164 height 12
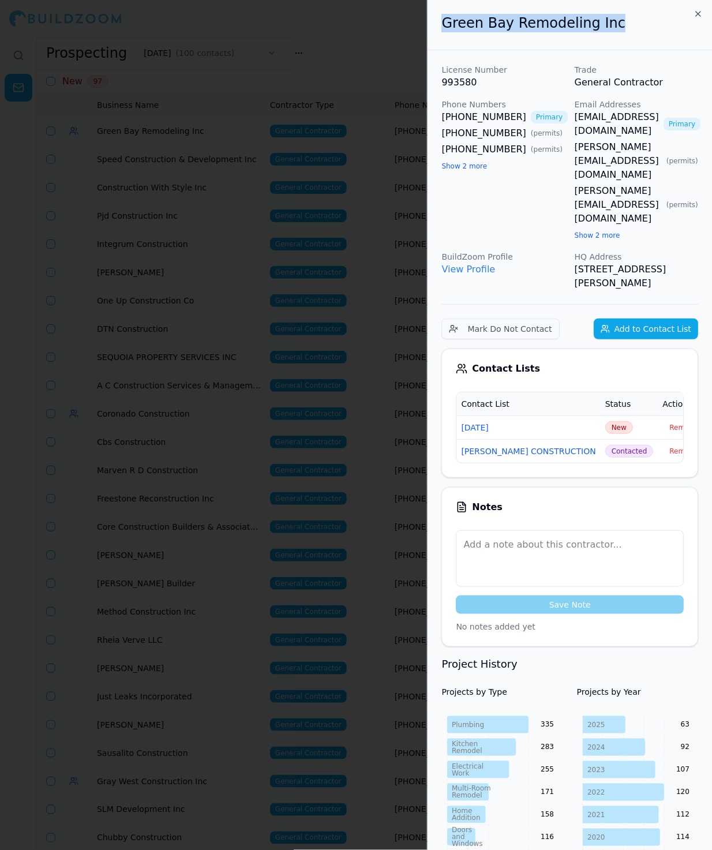
drag, startPoint x: 619, startPoint y: 22, endPoint x: 356, endPoint y: 18, distance: 263.1
click at [356, 37] on body "Help Sign Out Prospecting 9/11/25 ( 100 contacts ) New Contact List New 97 Busi…" at bounding box center [356, 443] width 712 height 813
copy body "Green Bay Remodeling Inc"
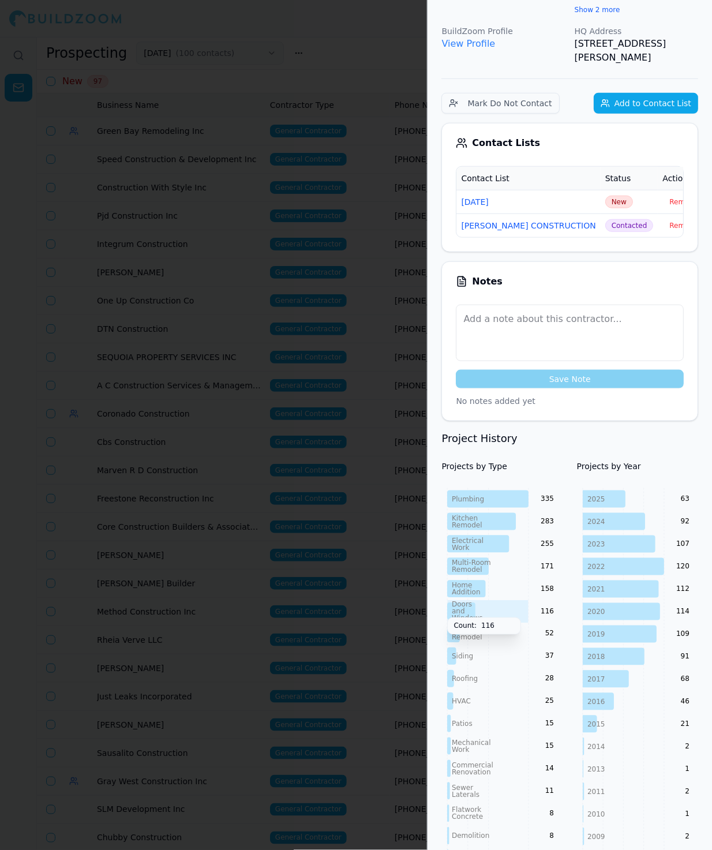
scroll to position [227, 0]
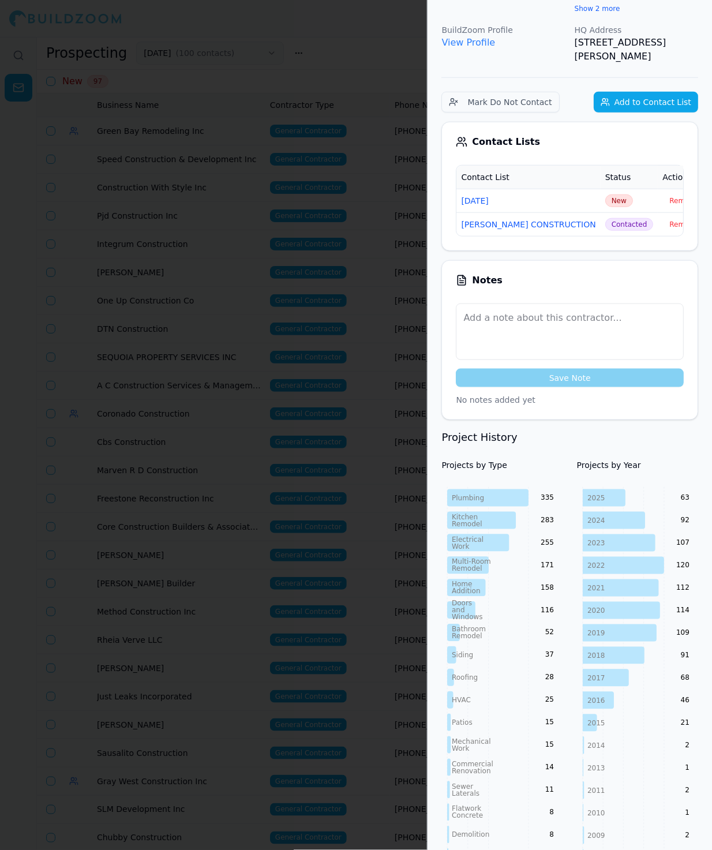
click at [601, 166] on th "Status" at bounding box center [630, 177] width 58 height 23
click at [605, 194] on span "New" at bounding box center [619, 200] width 28 height 13
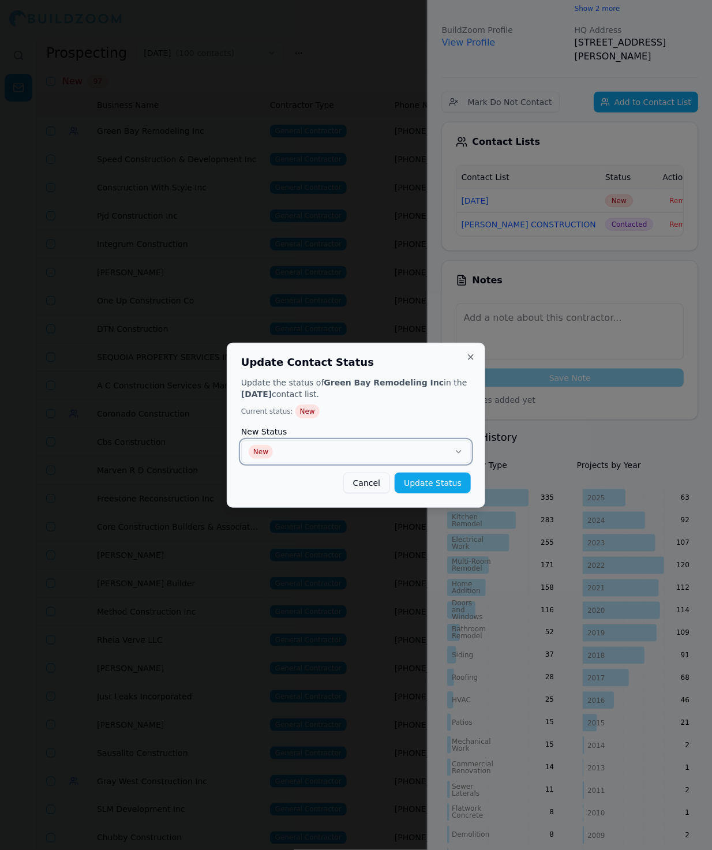
click at [313, 448] on button "New" at bounding box center [356, 451] width 230 height 23
click at [451, 486] on button "Update Status" at bounding box center [433, 483] width 76 height 21
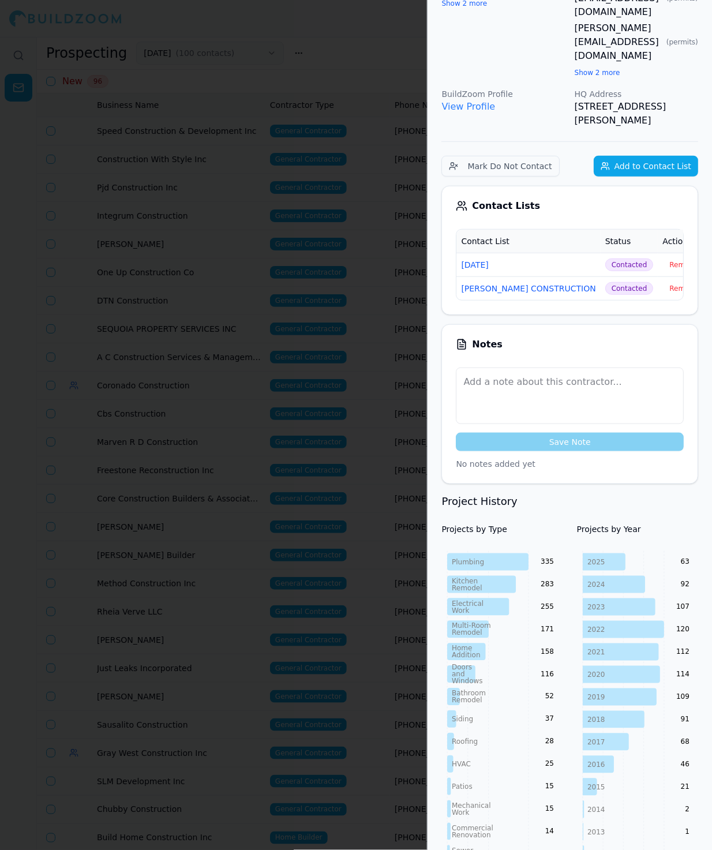
scroll to position [0, 0]
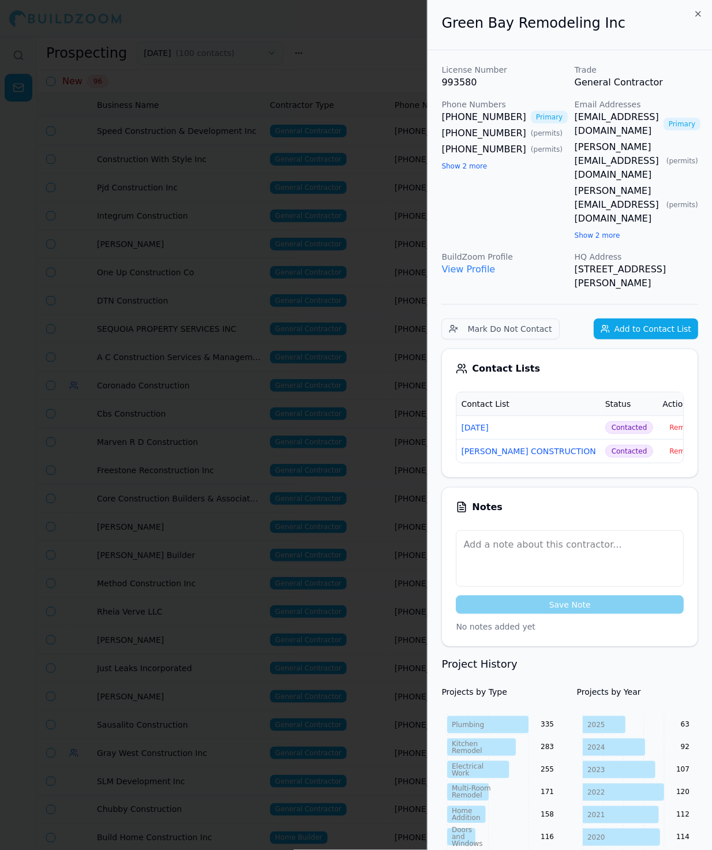
click at [328, 146] on div at bounding box center [356, 425] width 712 height 850
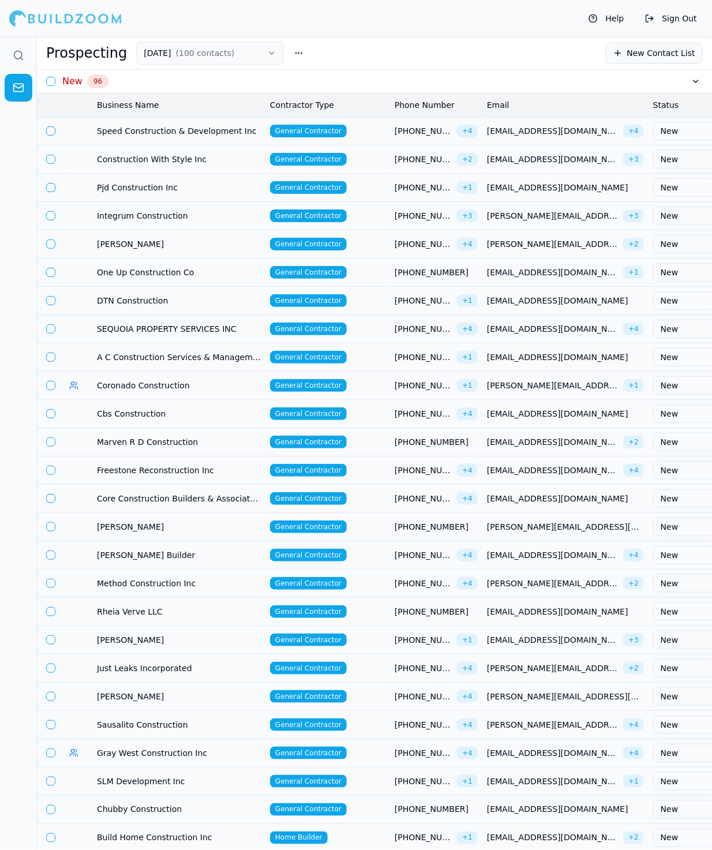
click at [131, 138] on td "Speed Construction & Development Inc" at bounding box center [178, 131] width 173 height 28
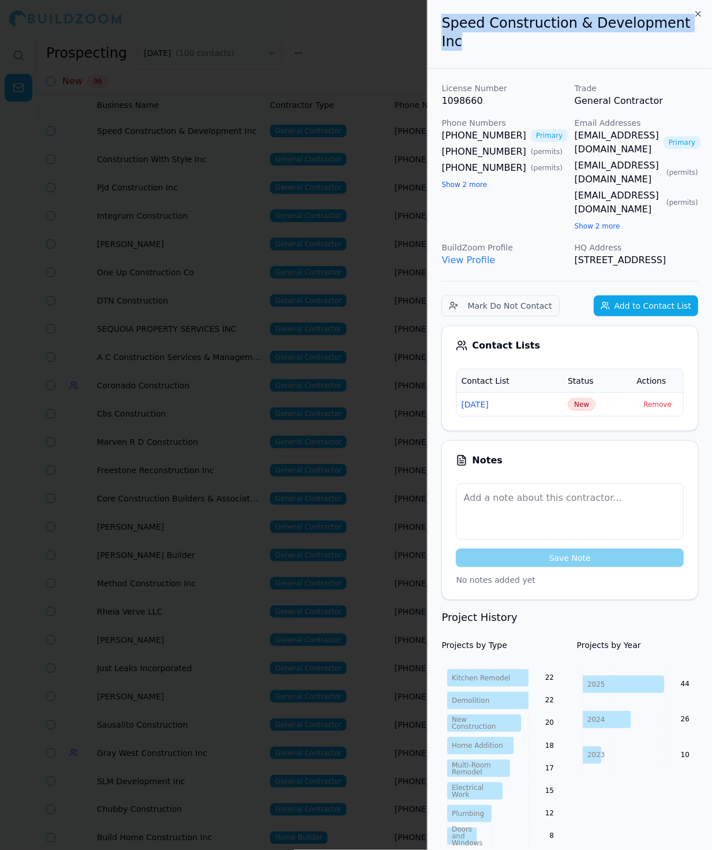
drag, startPoint x: 682, startPoint y: 27, endPoint x: 434, endPoint y: 30, distance: 247.6
click at [434, 30] on div "Speed Construction & Development Inc" at bounding box center [570, 34] width 284 height 69
copy h2 "Speed Construction & Development Inc"
drag, startPoint x: 584, startPoint y: 154, endPoint x: 578, endPoint y: 154, distance: 6.3
drag, startPoint x: 484, startPoint y: 132, endPoint x: 477, endPoint y: 132, distance: 6.9
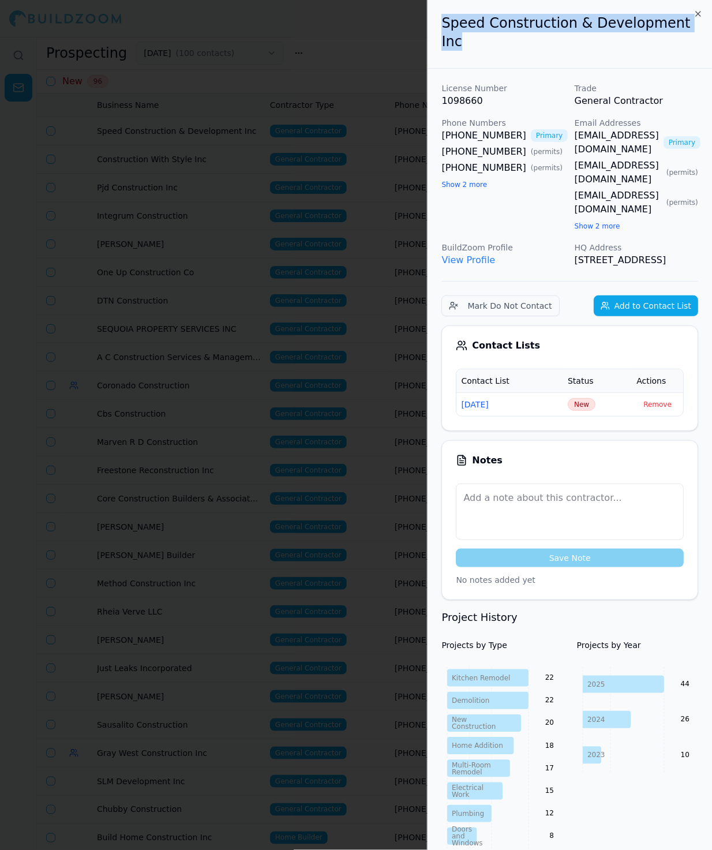
click at [586, 398] on span "New" at bounding box center [582, 404] width 28 height 13
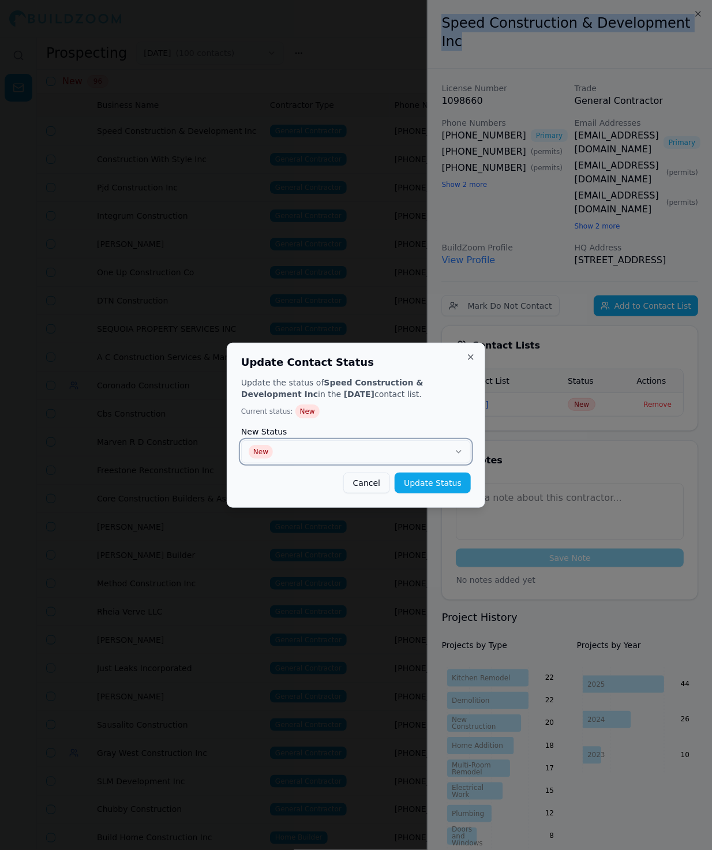
click at [414, 447] on button "New" at bounding box center [356, 451] width 230 height 23
click at [427, 490] on button "Update Status" at bounding box center [433, 483] width 76 height 21
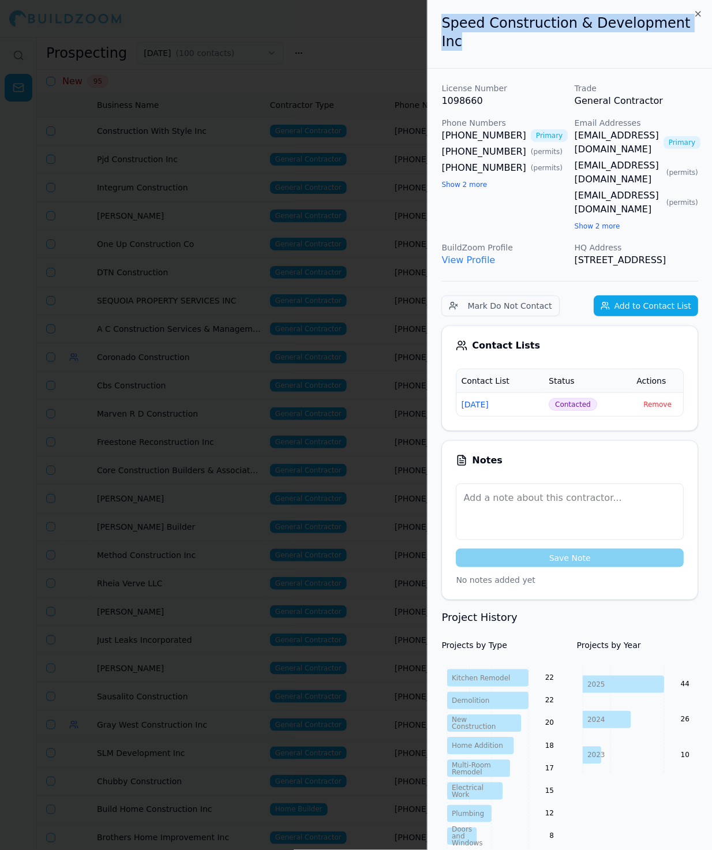
click at [189, 174] on div at bounding box center [356, 425] width 712 height 850
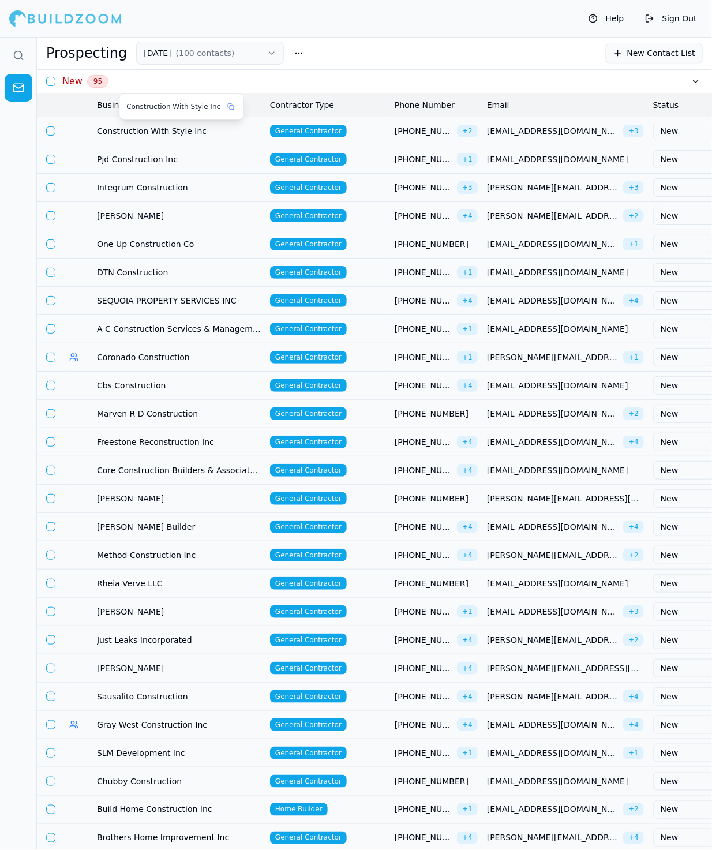
click at [190, 131] on span "Construction With Style Inc" at bounding box center [179, 131] width 164 height 12
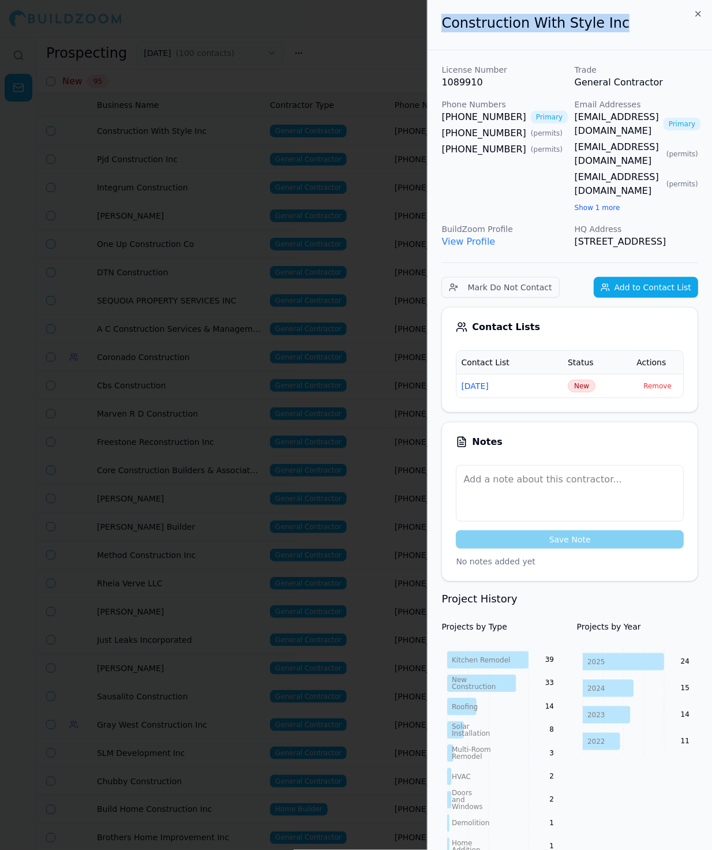
copy body "Construction With Style Inc"
drag, startPoint x: 609, startPoint y: 23, endPoint x: 416, endPoint y: 21, distance: 193.3
click at [416, 37] on body "Help Sign Out Prospecting 9/11/25 ( 100 contacts ) New Contact List New 95 Busi…" at bounding box center [356, 443] width 712 height 813
drag, startPoint x: 622, startPoint y: 113, endPoint x: 608, endPoint y: 113, distance: 14.4
click at [581, 374] on td "New" at bounding box center [597, 386] width 69 height 24
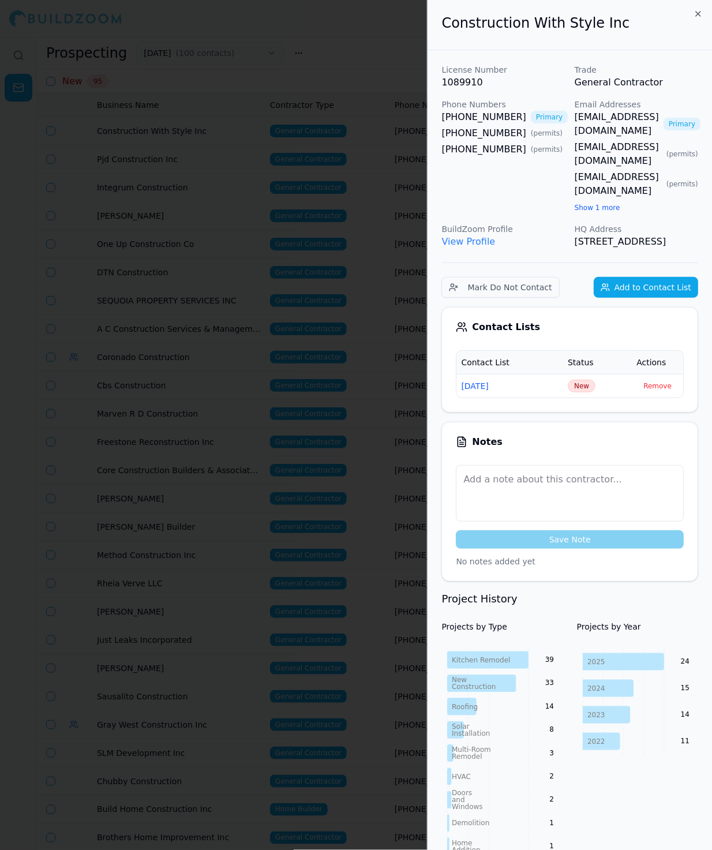
click at [589, 374] on td "New" at bounding box center [597, 386] width 69 height 24
click at [570, 374] on td "New" at bounding box center [597, 386] width 69 height 24
click at [578, 380] on span "New" at bounding box center [582, 386] width 28 height 13
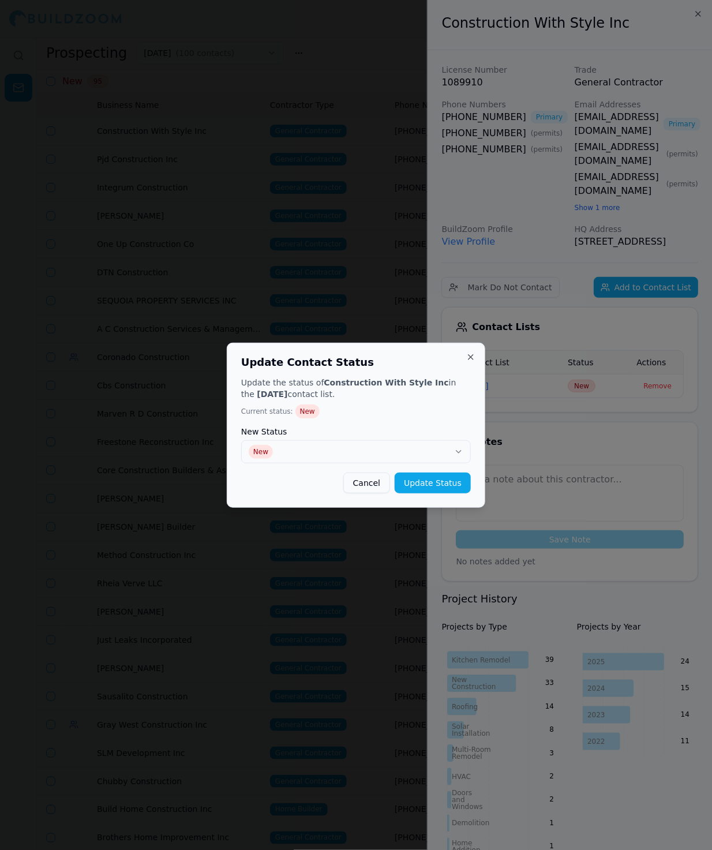
click at [289, 438] on div "New Status New" at bounding box center [356, 446] width 230 height 36
click at [275, 437] on div "New Status New" at bounding box center [356, 446] width 230 height 36
click at [275, 443] on button "New" at bounding box center [356, 451] width 230 height 23
click at [439, 482] on button "Update Status" at bounding box center [433, 483] width 76 height 21
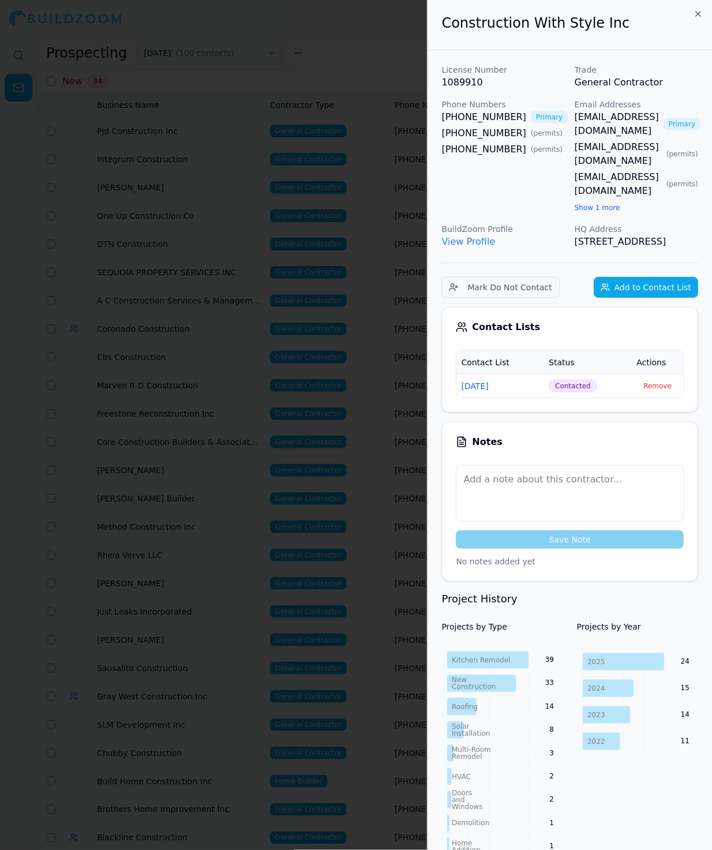
click at [311, 182] on div at bounding box center [356, 425] width 712 height 850
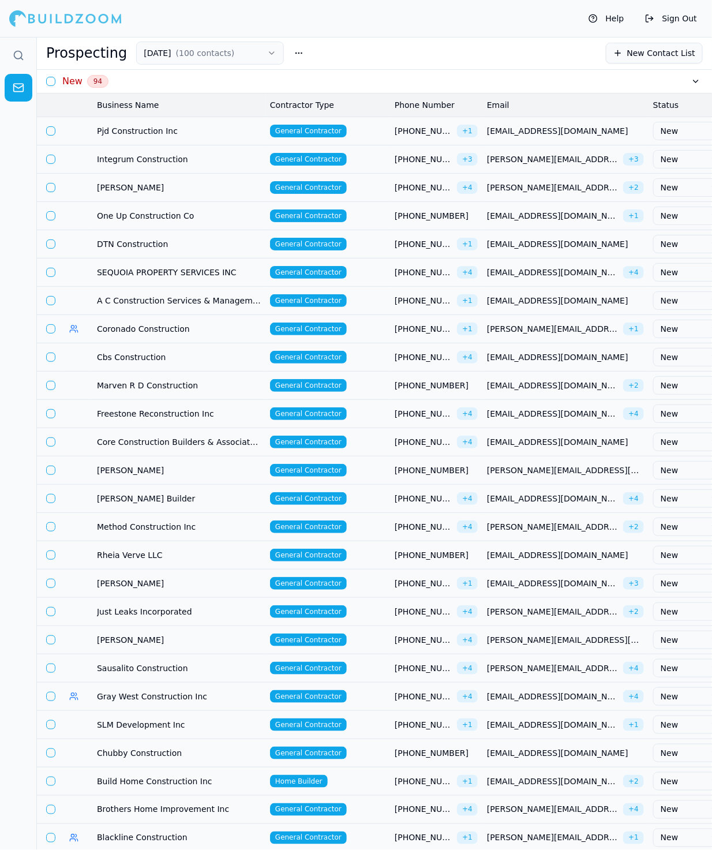
click at [331, 129] on span "General Contractor" at bounding box center [308, 131] width 77 height 13
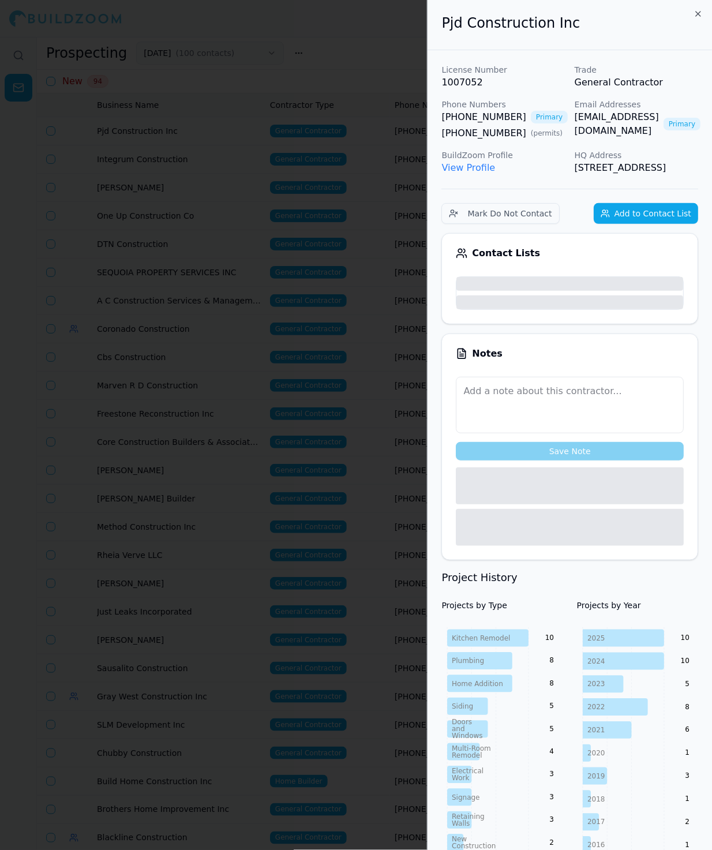
click at [385, 134] on div at bounding box center [356, 425] width 712 height 850
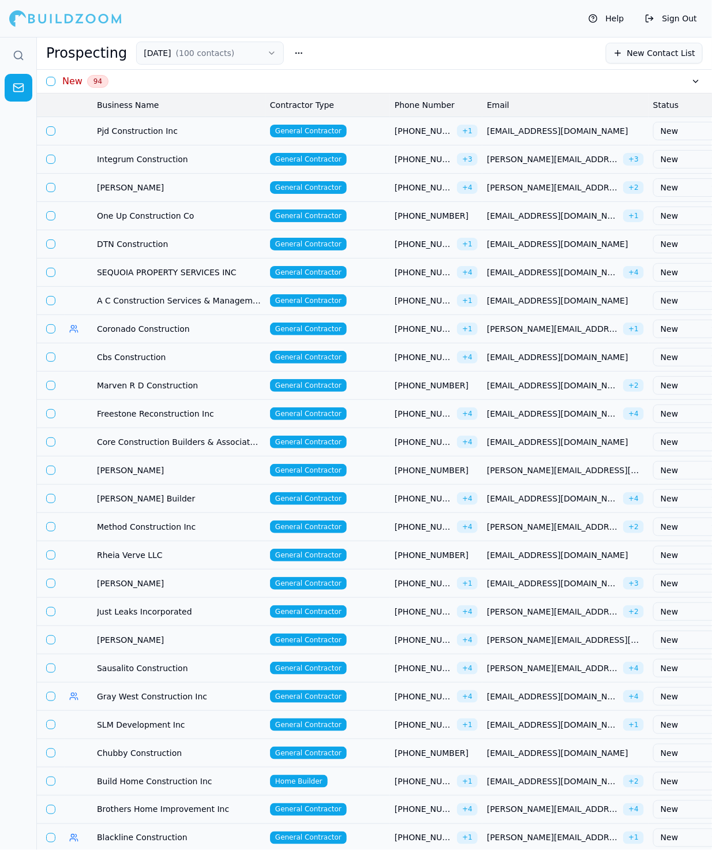
click at [374, 132] on td "General Contractor" at bounding box center [327, 131] width 125 height 28
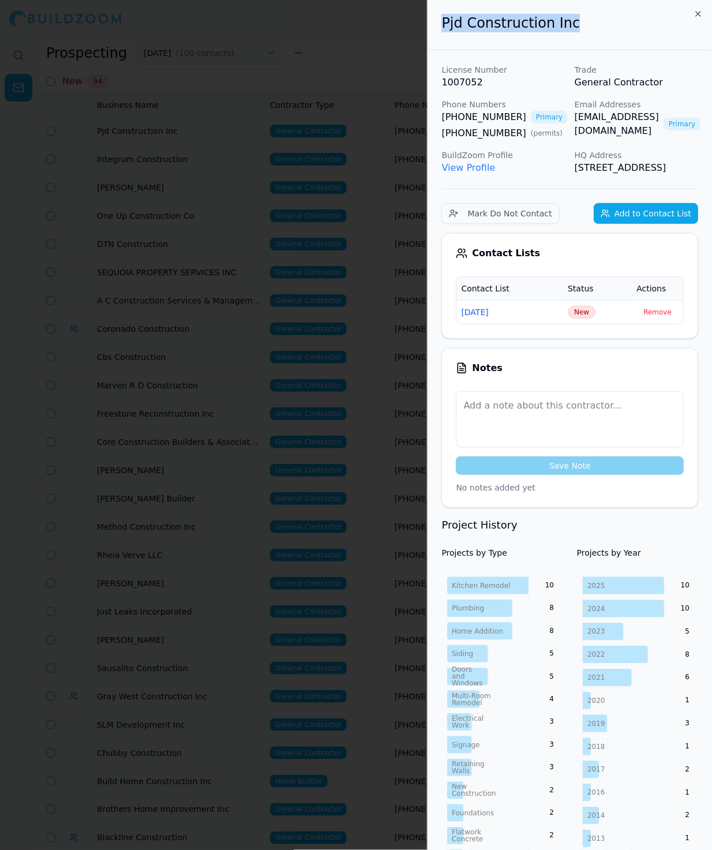
drag, startPoint x: 570, startPoint y: 25, endPoint x: 422, endPoint y: 30, distance: 147.8
click at [422, 37] on body "Help Sign Out Prospecting 9/11/25 ( 100 contacts ) New Contact List New 94 Busi…" at bounding box center [356, 443] width 712 height 813
copy body "Pjd Construction Inc"
click at [571, 319] on button "New" at bounding box center [582, 312] width 28 height 13
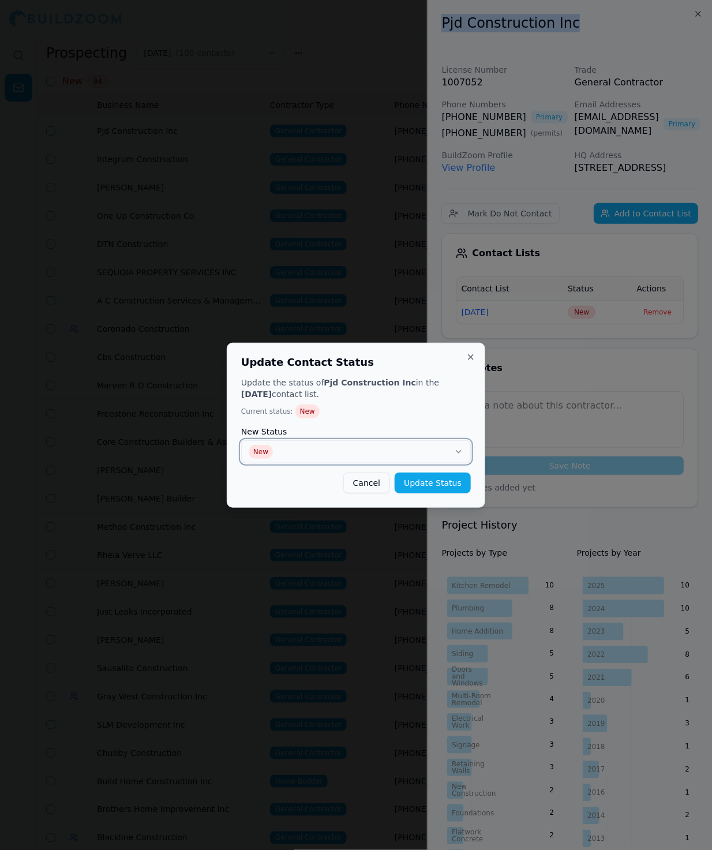
click at [363, 448] on button "New" at bounding box center [356, 451] width 230 height 23
click at [455, 477] on button "Update Status" at bounding box center [433, 483] width 76 height 21
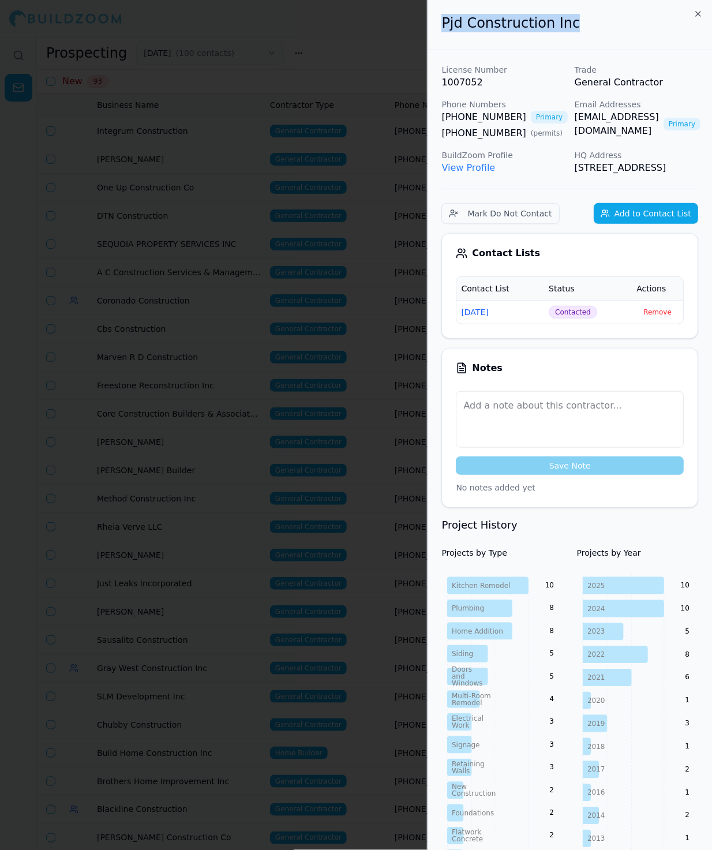
click at [237, 328] on div at bounding box center [356, 425] width 712 height 850
